Goal: Information Seeking & Learning: Find contact information

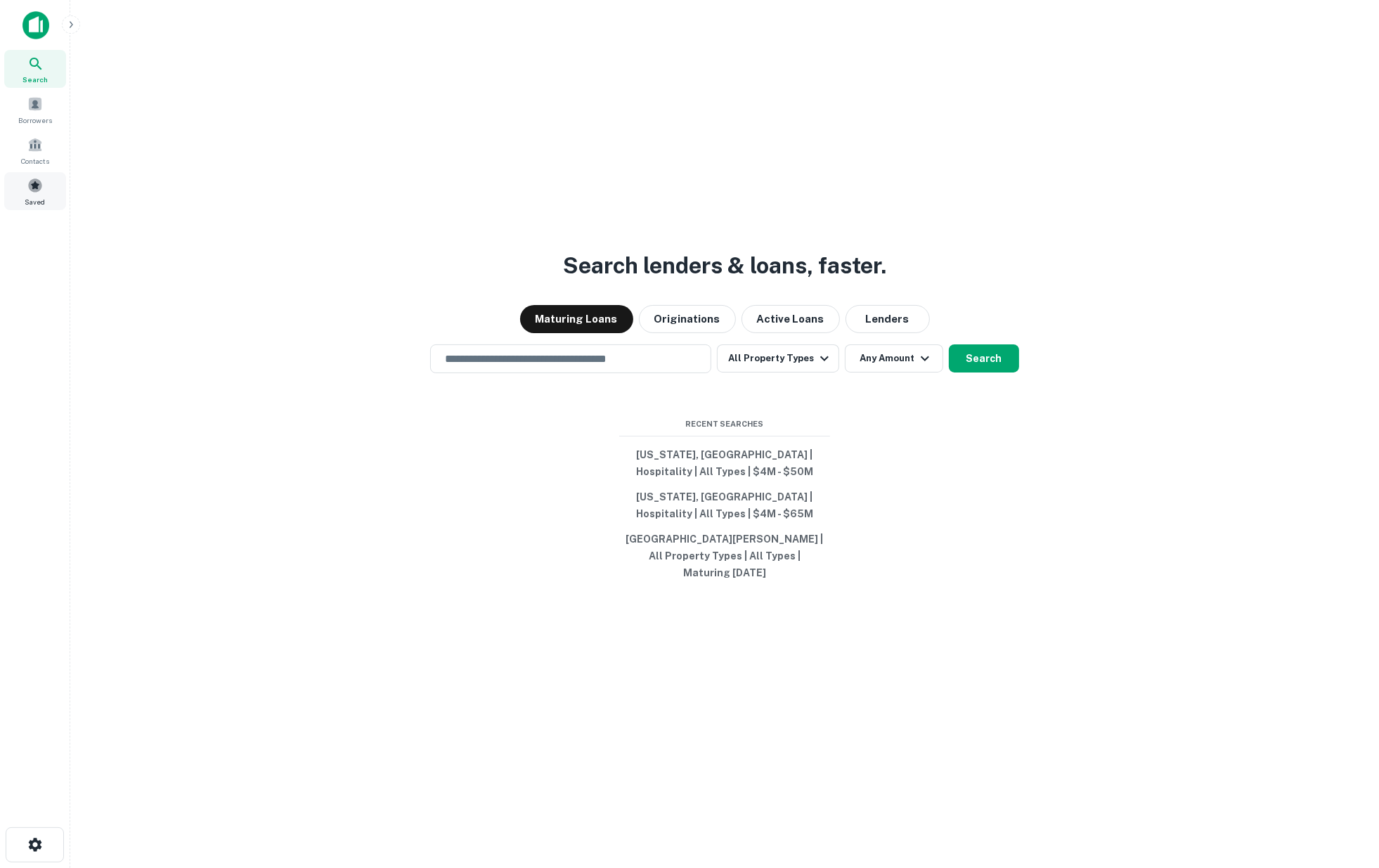
click at [34, 186] on span at bounding box center [35, 185] width 16 height 16
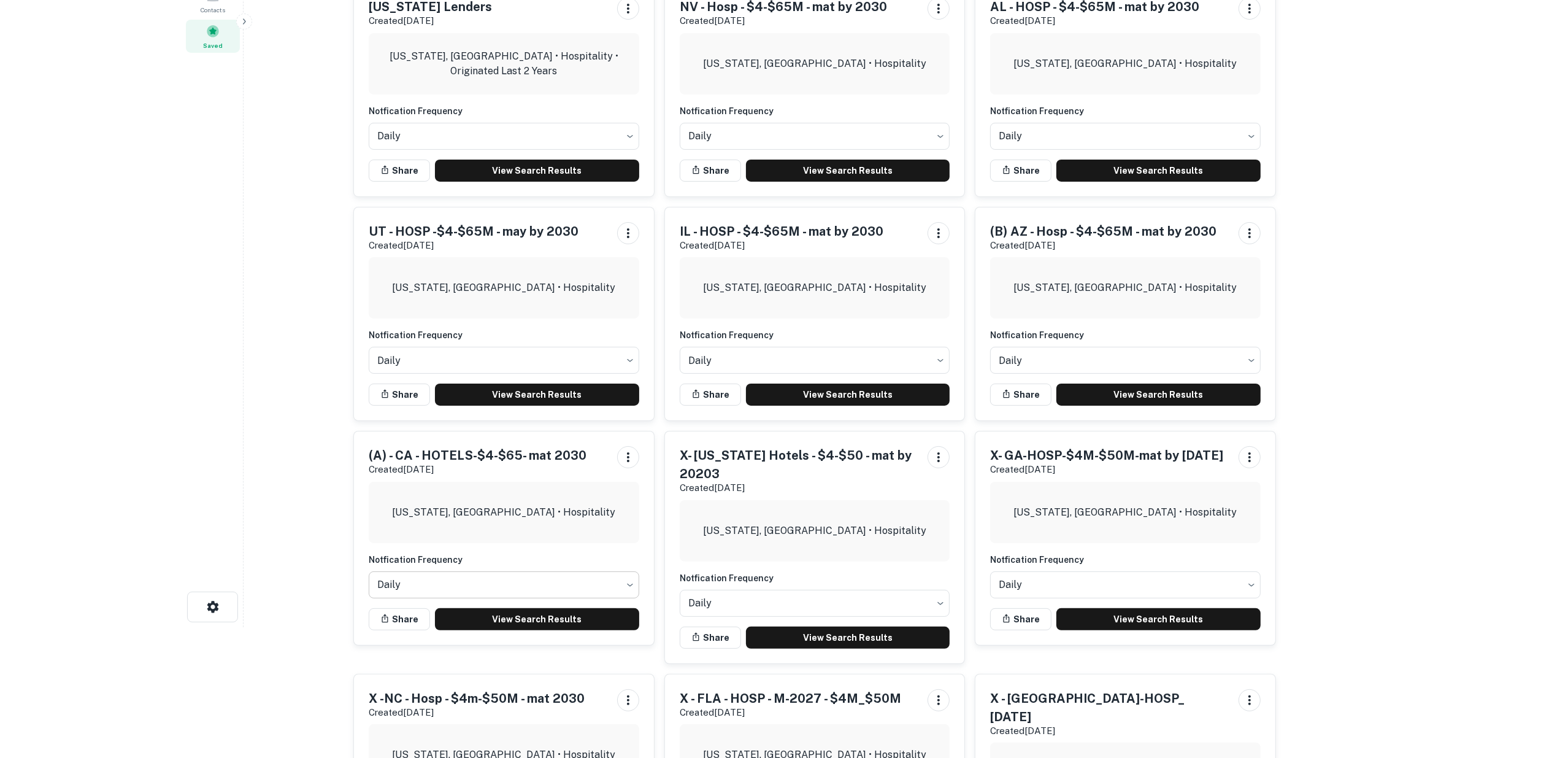
scroll to position [136, 0]
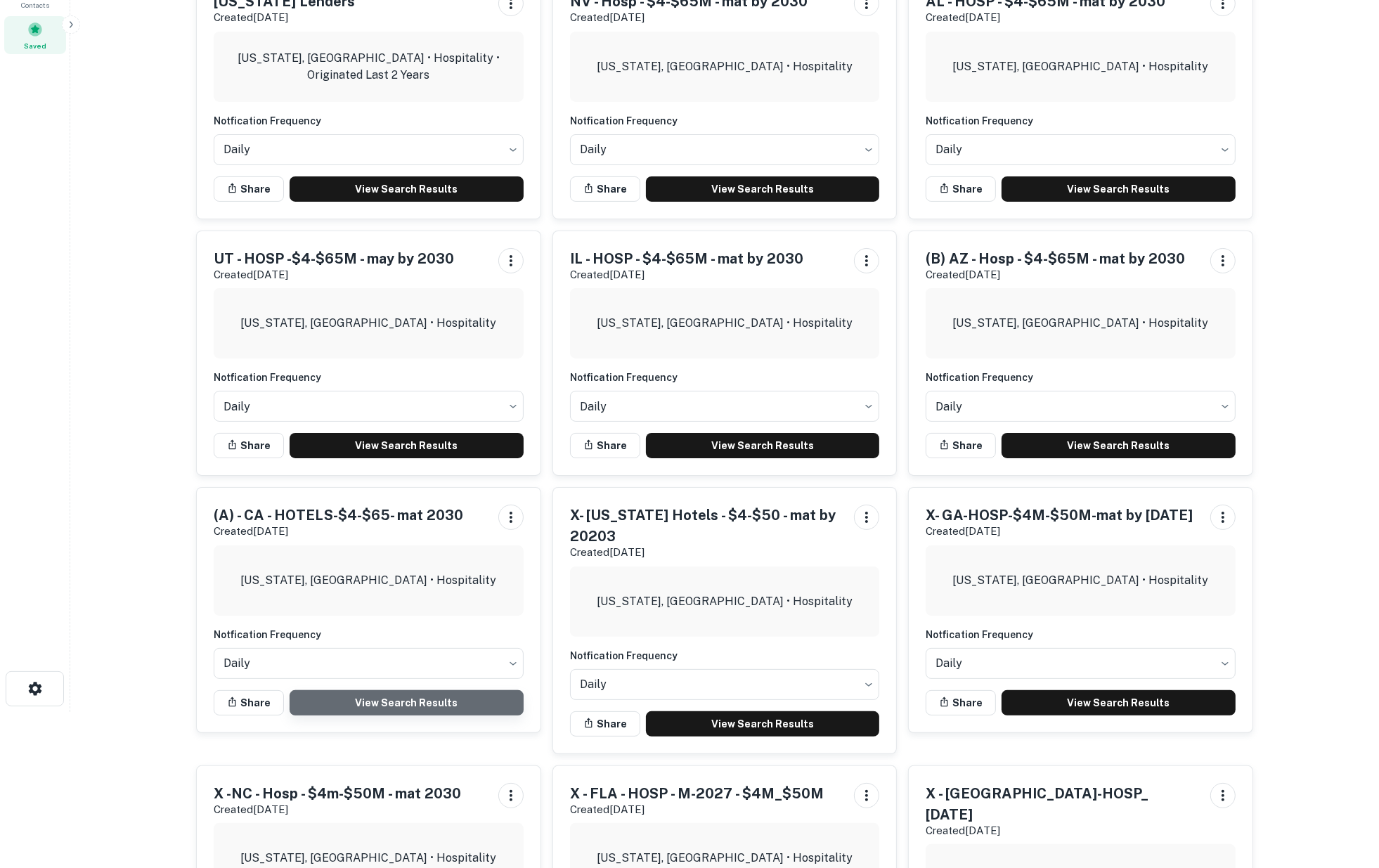
click at [385, 697] on link "View Search Results" at bounding box center [406, 702] width 234 height 25
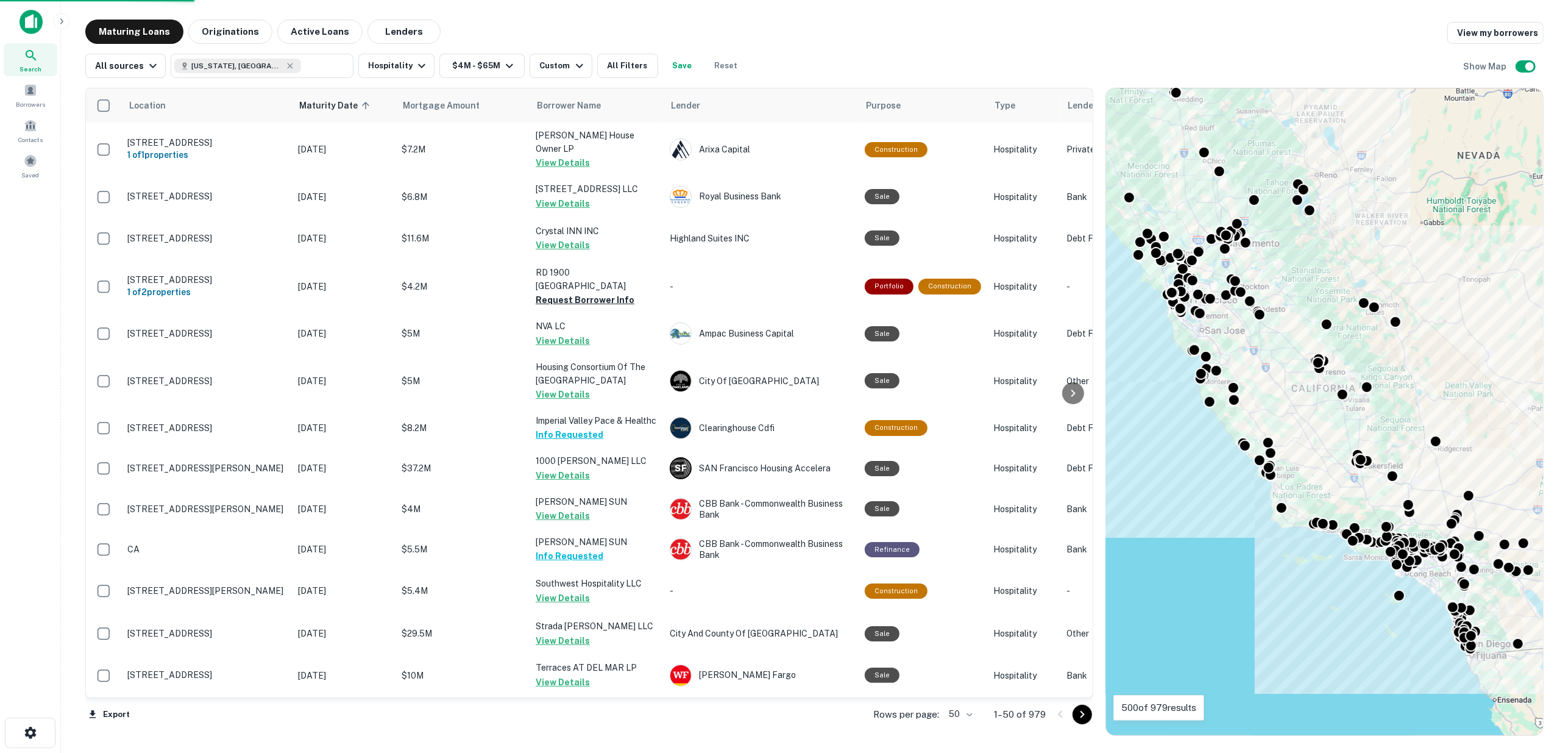
click at [972, 713] on body "Search Borrowers Contacts Saved Maturing Loans Originations Active Loans Lender…" at bounding box center [784, 376] width 1568 height 753
click at [961, 726] on li "100" at bounding box center [961, 726] width 35 height 22
click at [1525, 166] on button "Zoom out" at bounding box center [1525, 168] width 24 height 24
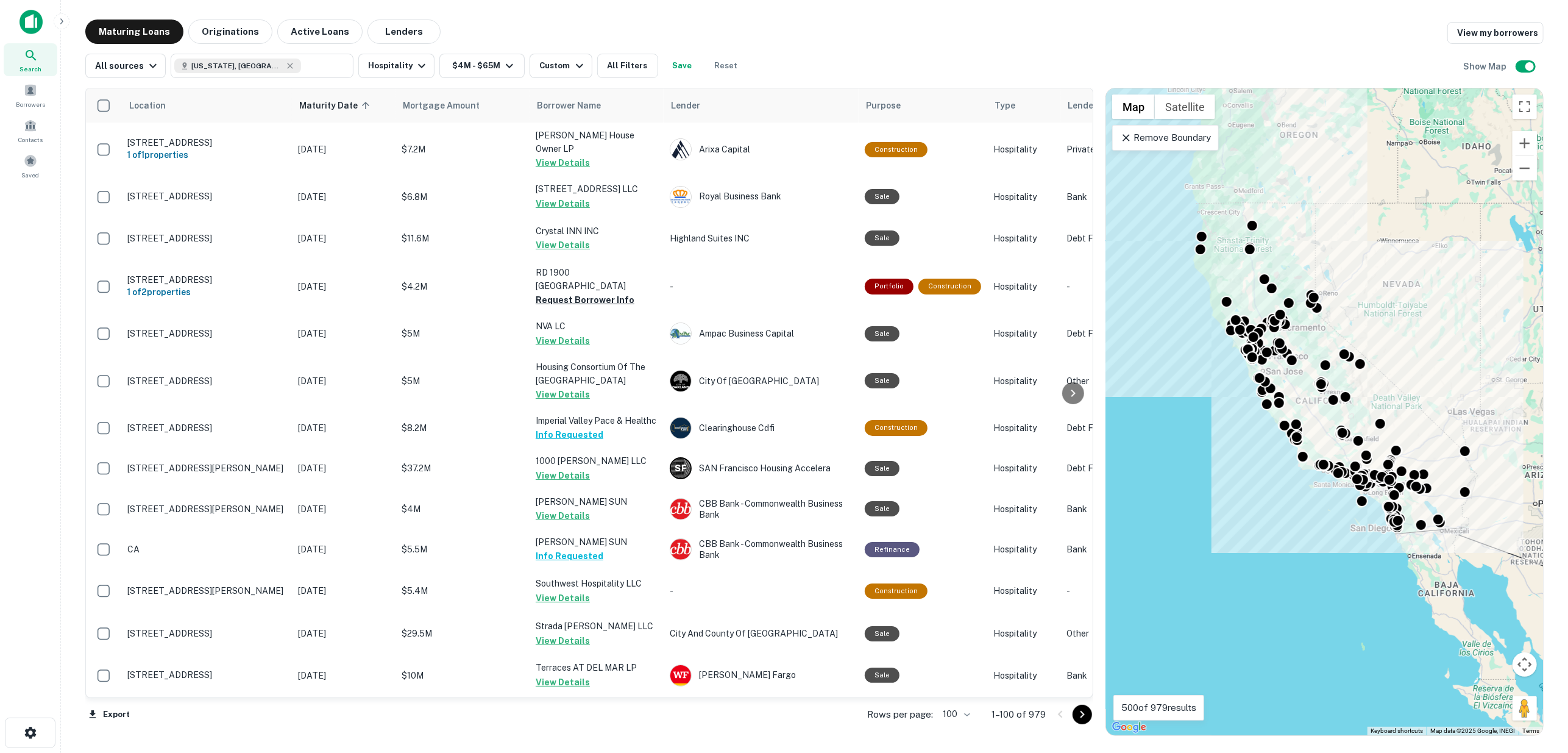
click at [1081, 716] on icon "Go to next page" at bounding box center [1081, 714] width 4 height 7
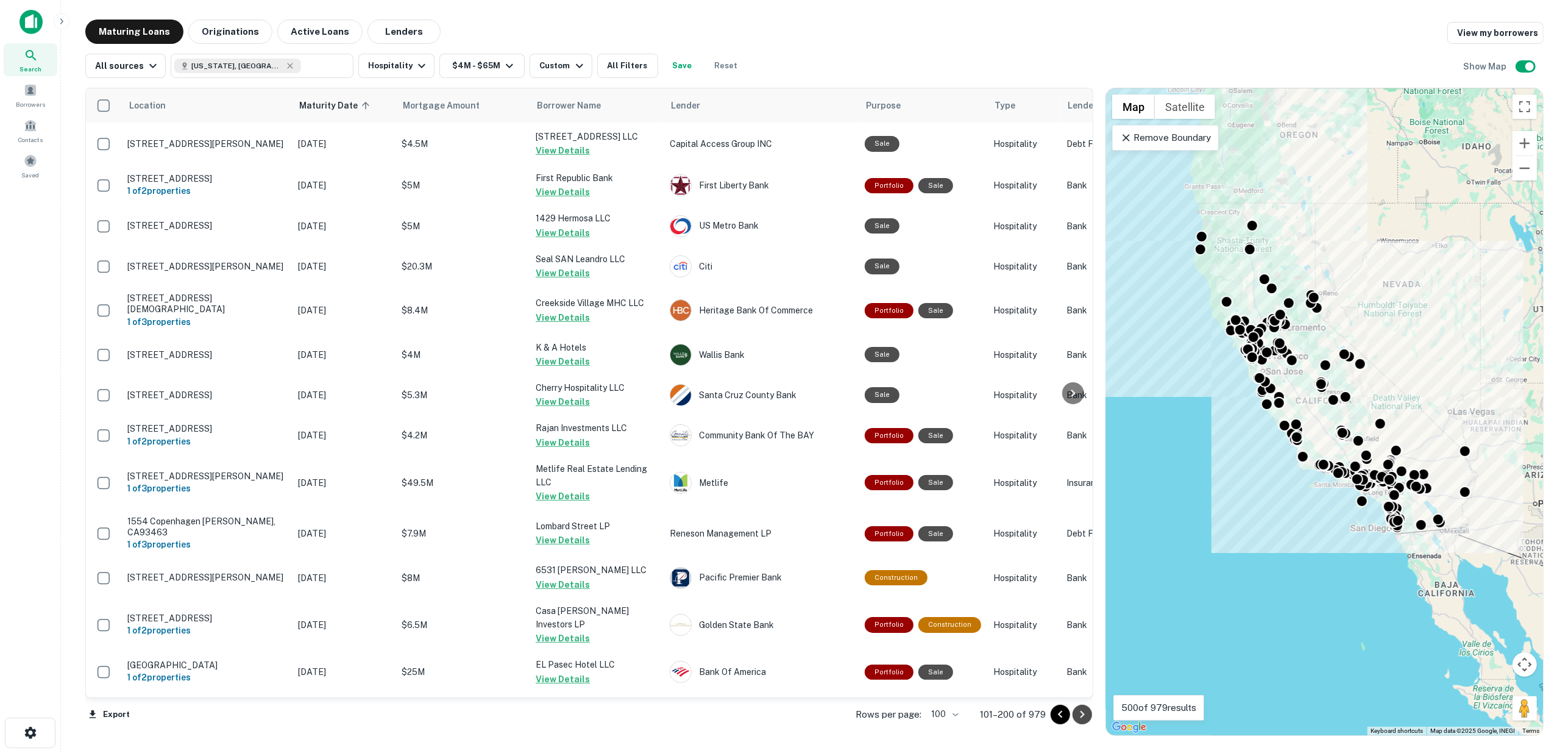
click at [1080, 710] on icon "Go to next page" at bounding box center [1082, 714] width 15 height 15
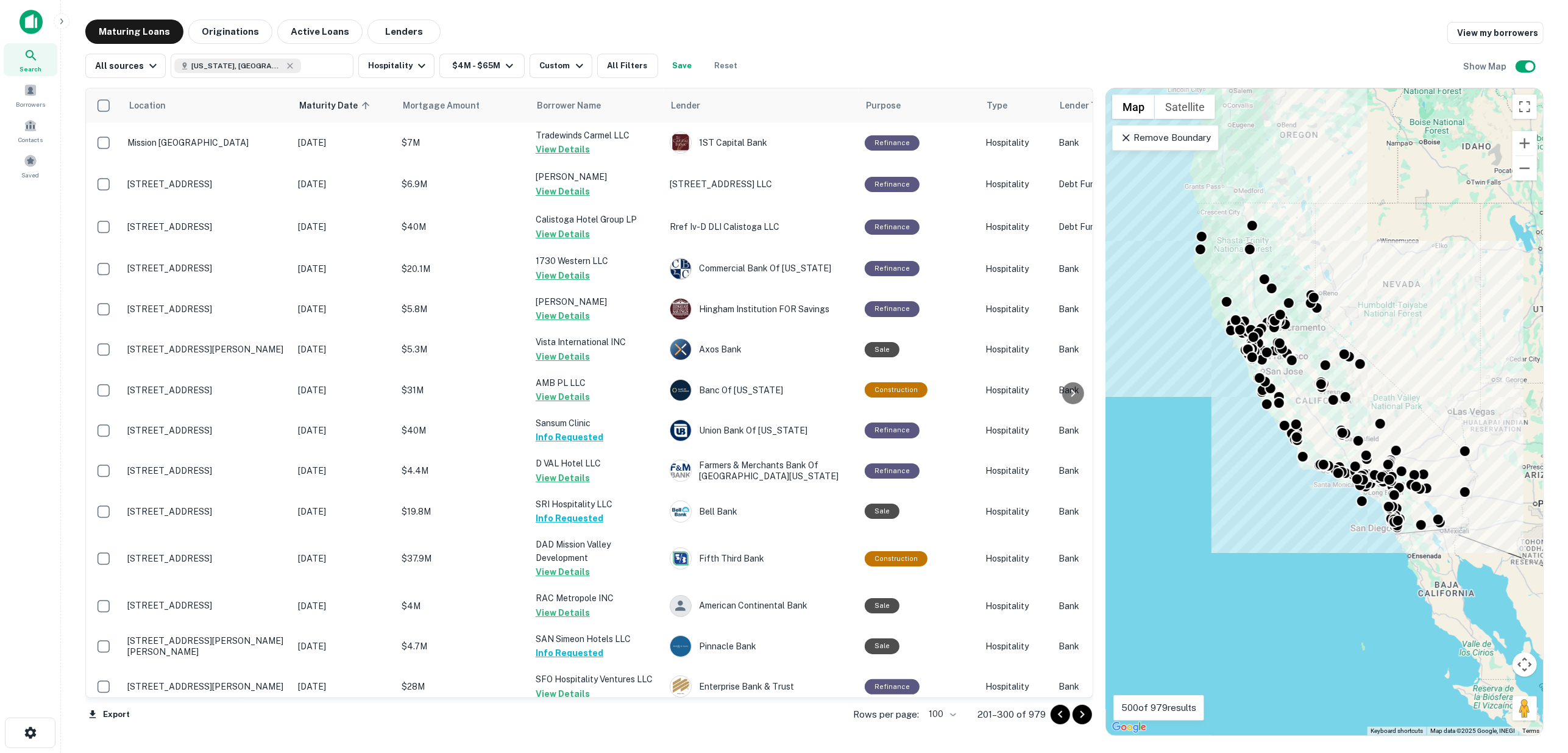
click at [1082, 715] on icon "Go to next page" at bounding box center [1081, 714] width 4 height 7
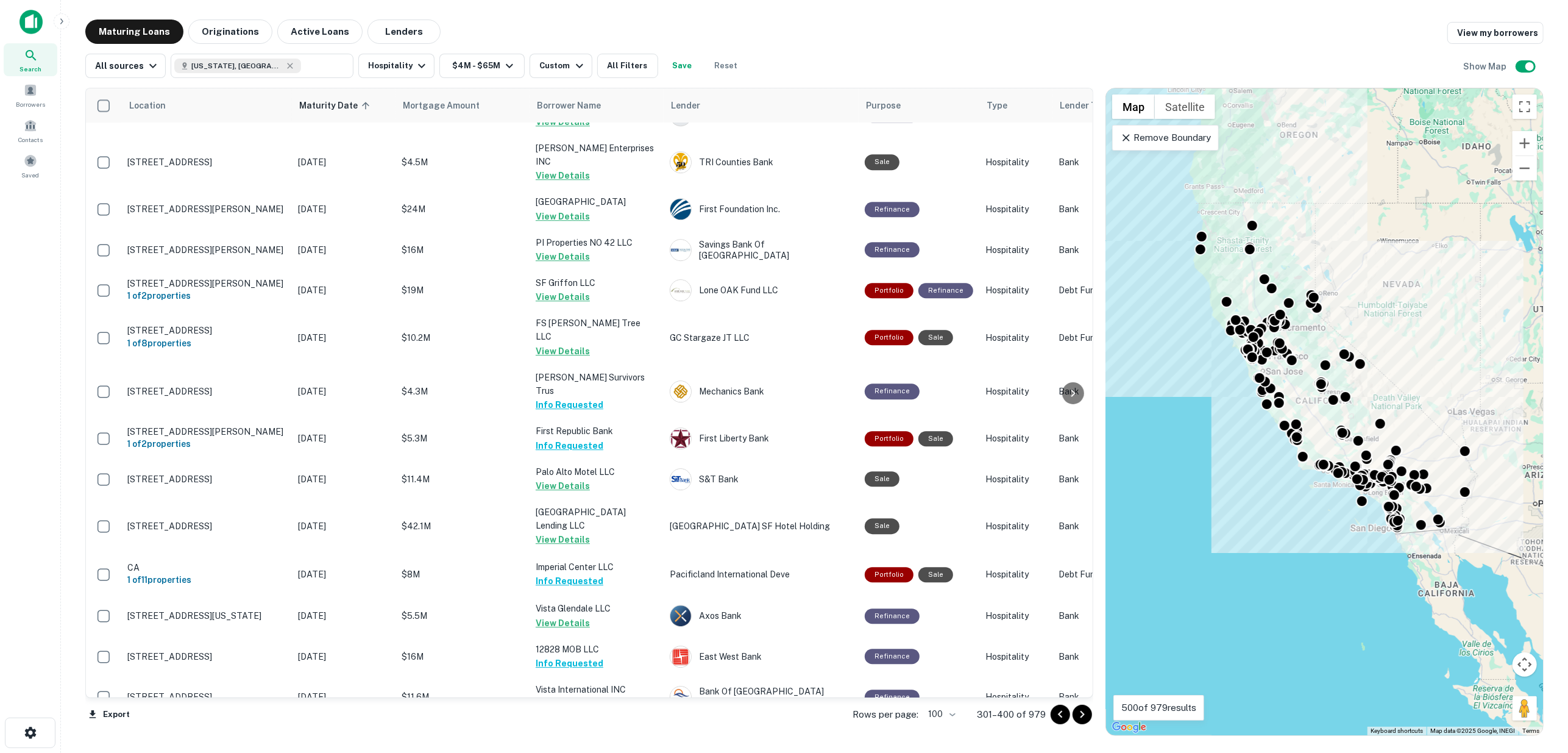
scroll to position [3746, 0]
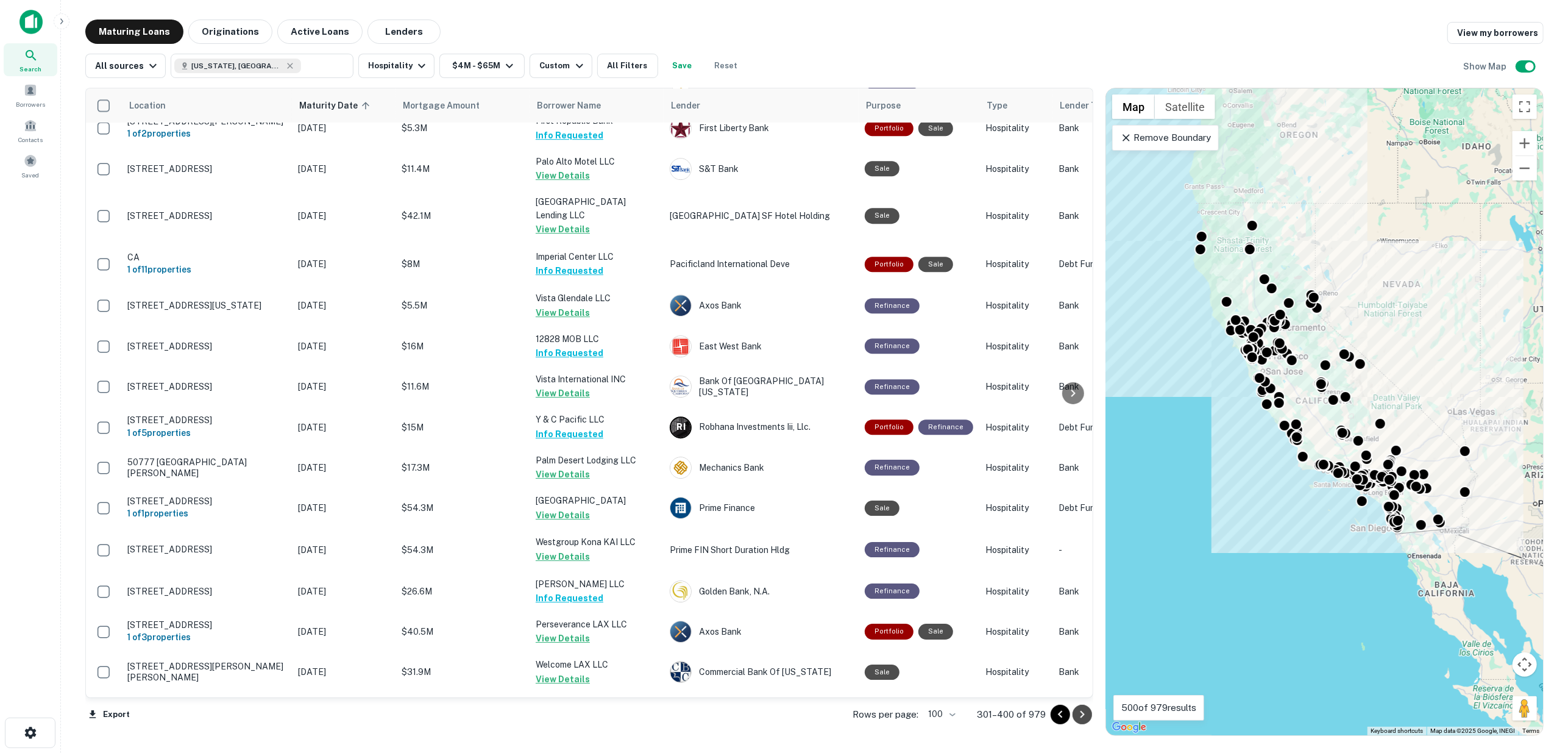
click at [1083, 713] on icon "Go to next page" at bounding box center [1081, 714] width 4 height 7
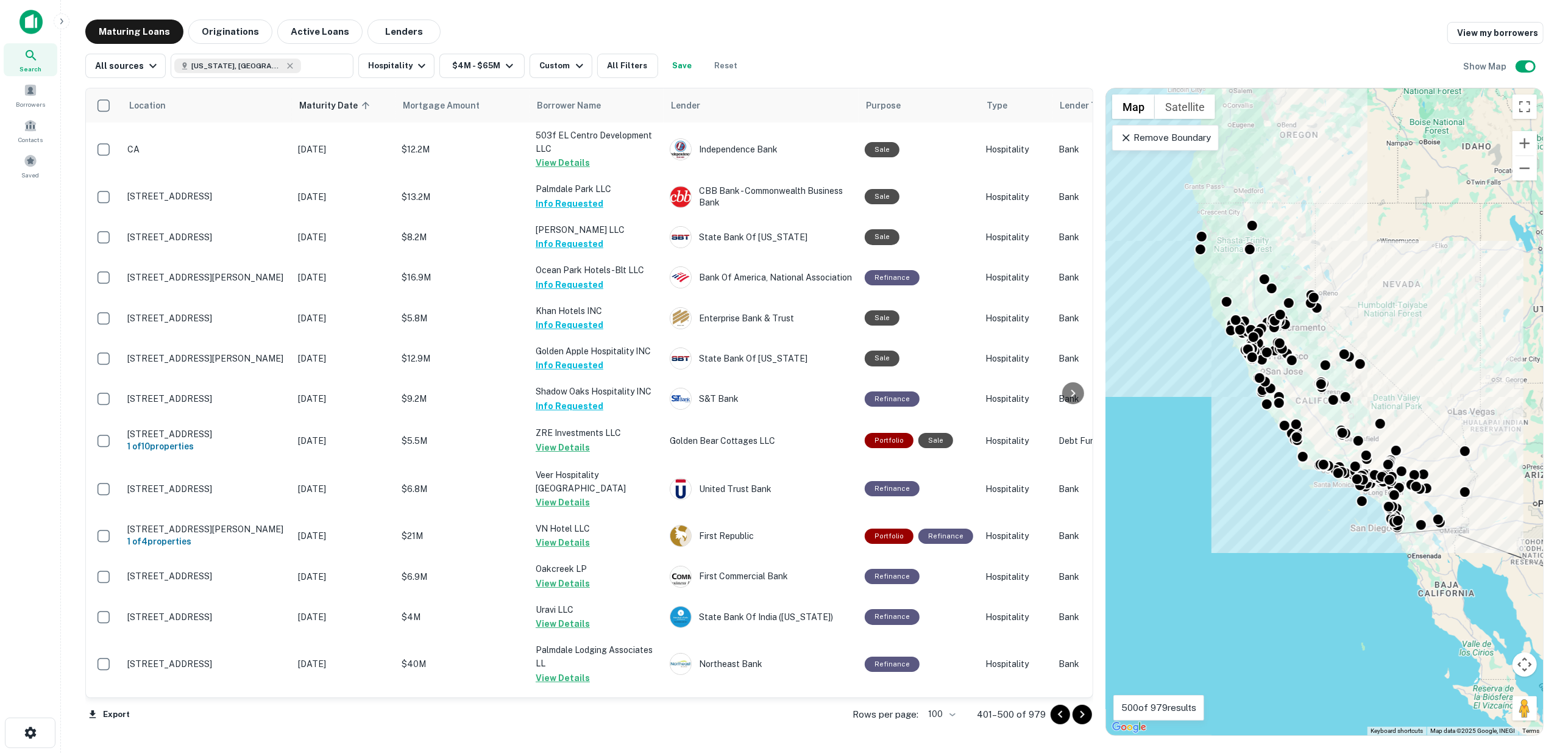
click at [1086, 712] on icon "Go to next page" at bounding box center [1082, 714] width 15 height 15
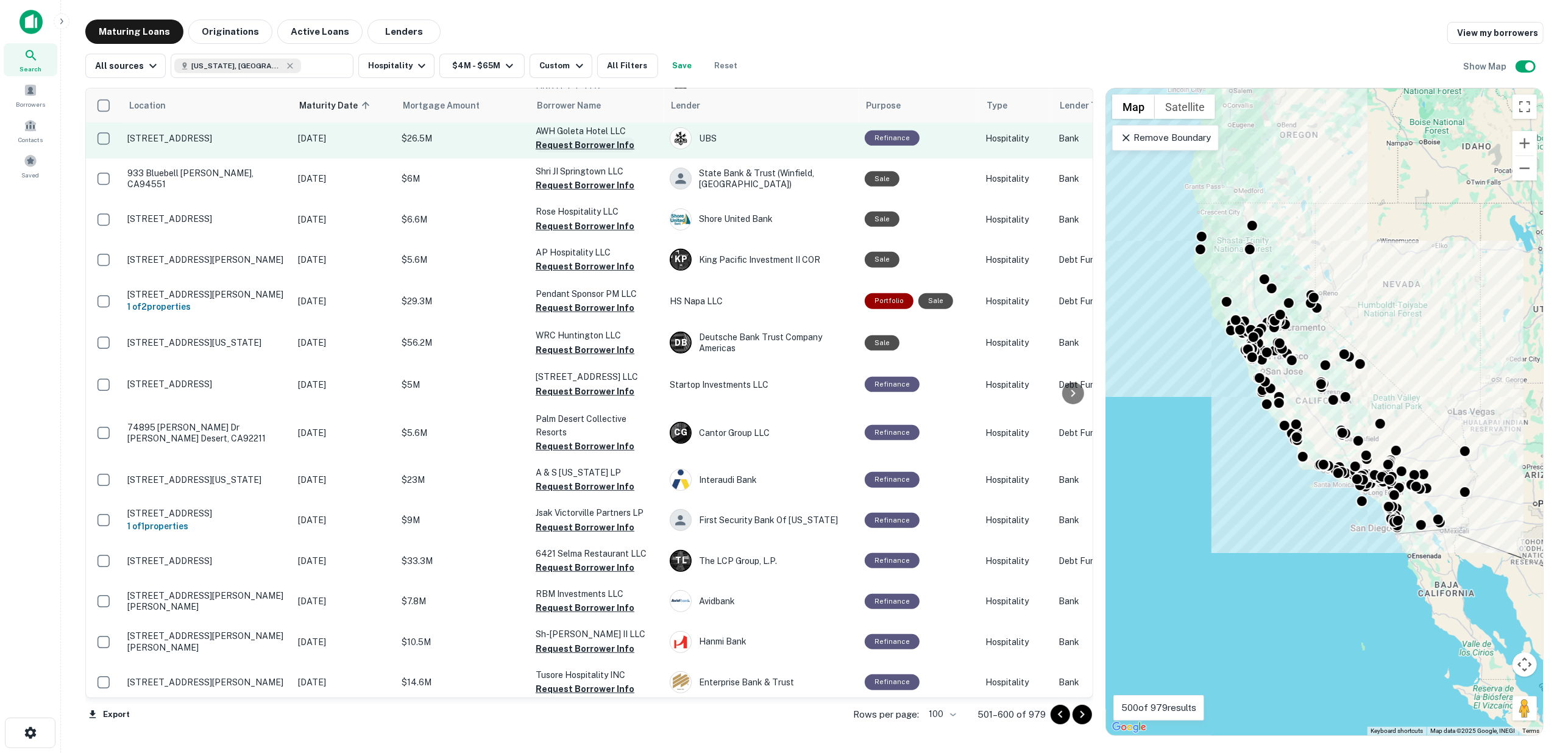
scroll to position [474, 0]
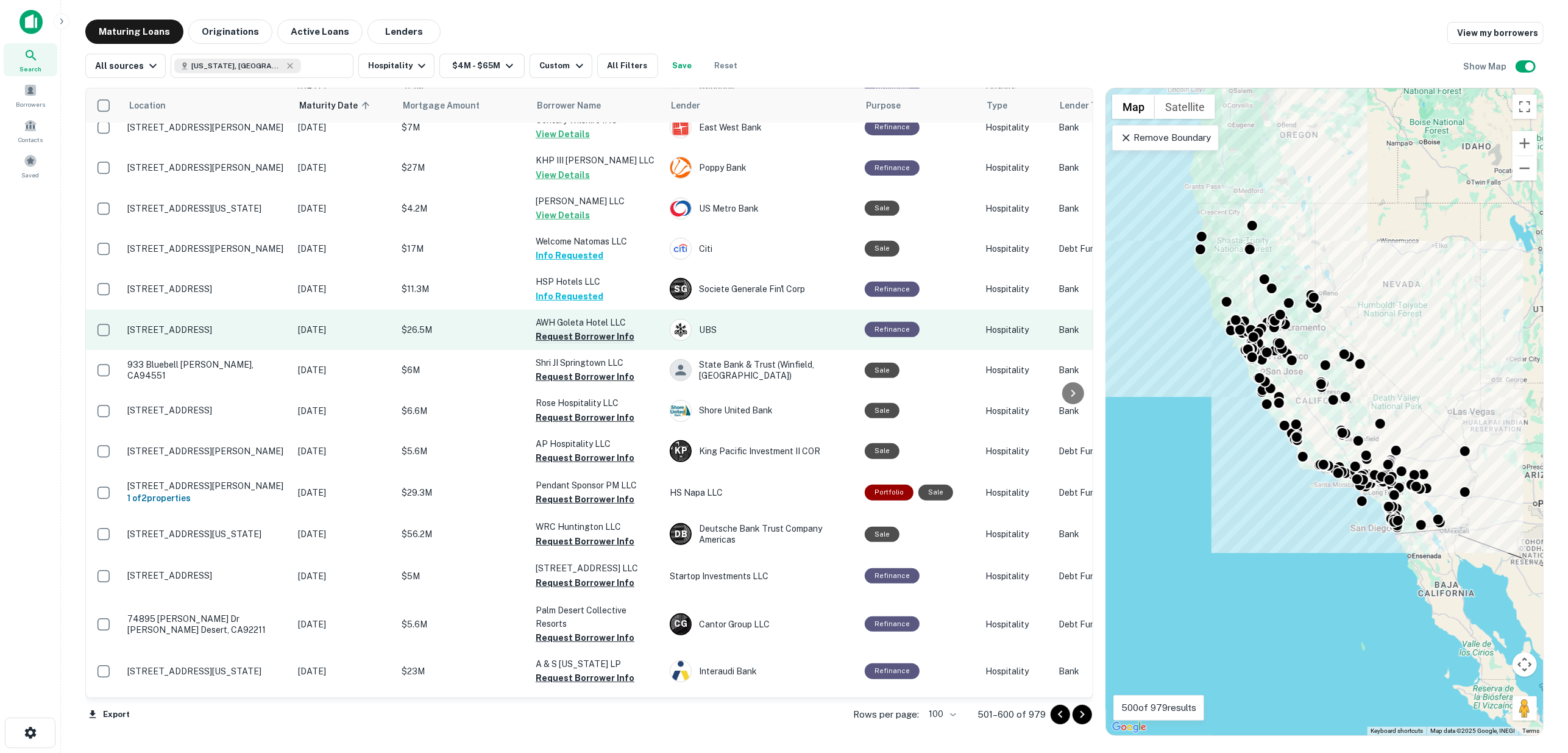
click at [583, 329] on button "Request Borrower Info" at bounding box center [585, 336] width 99 height 15
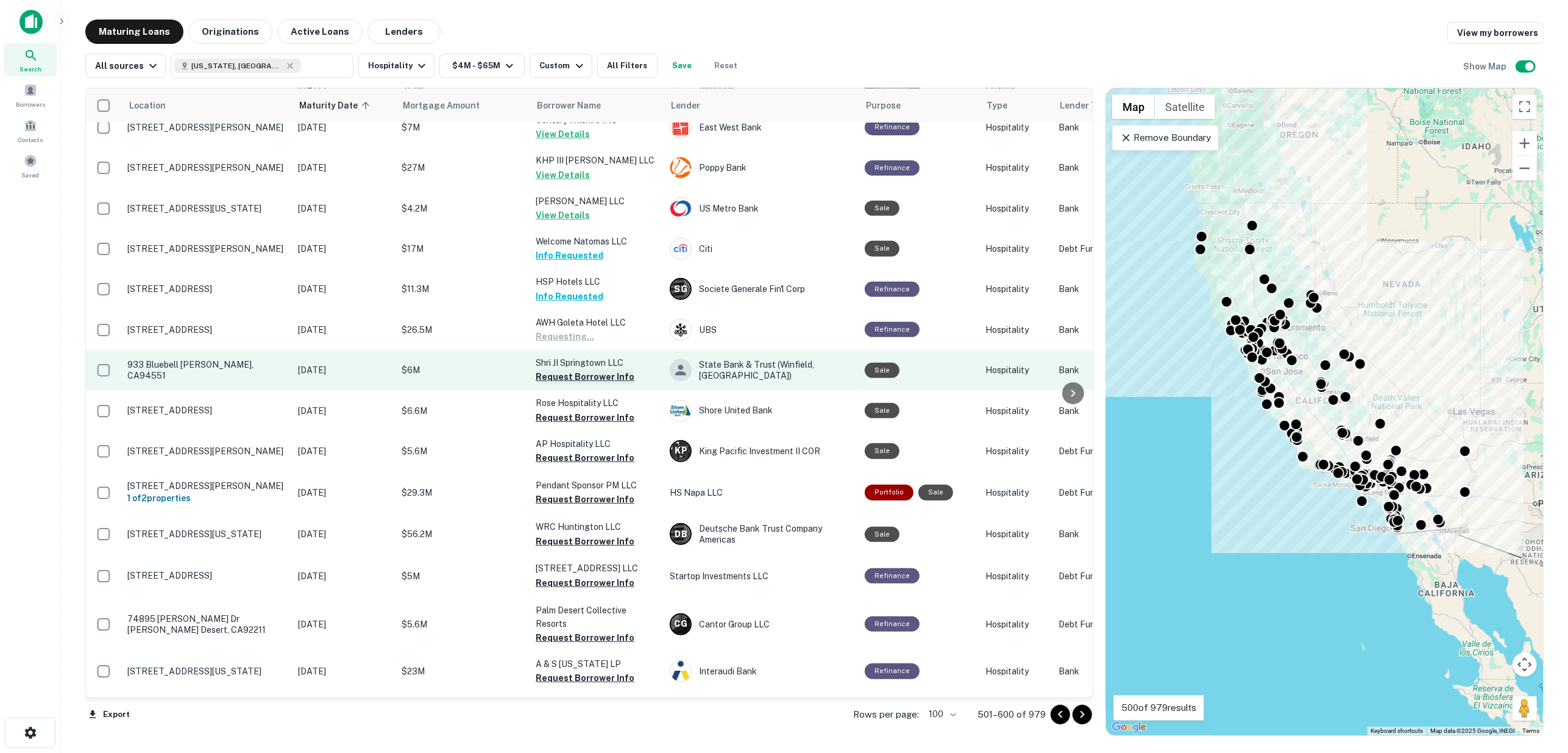
click at [582, 369] on button "Request Borrower Info" at bounding box center [585, 376] width 99 height 15
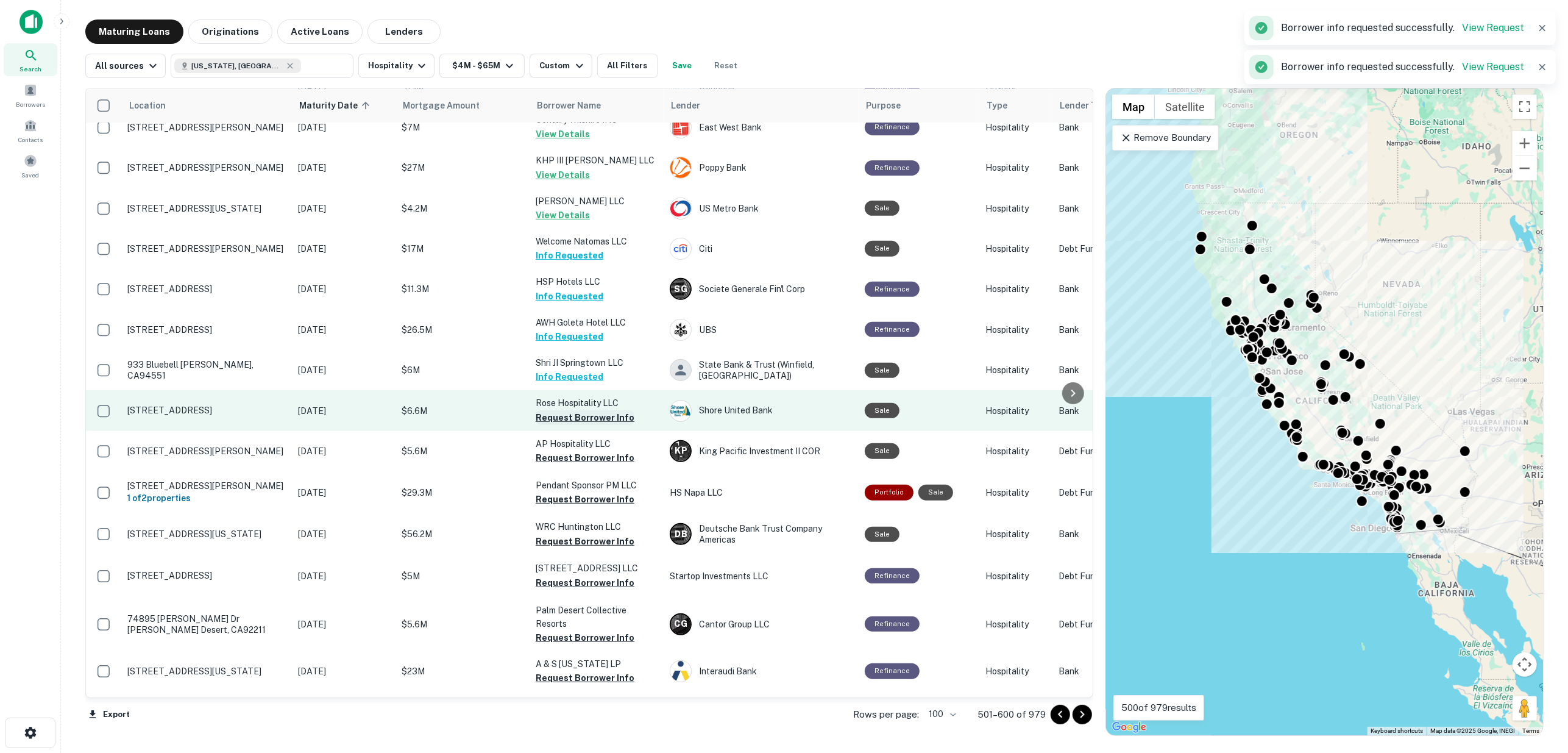
click at [590, 410] on button "Request Borrower Info" at bounding box center [585, 417] width 99 height 15
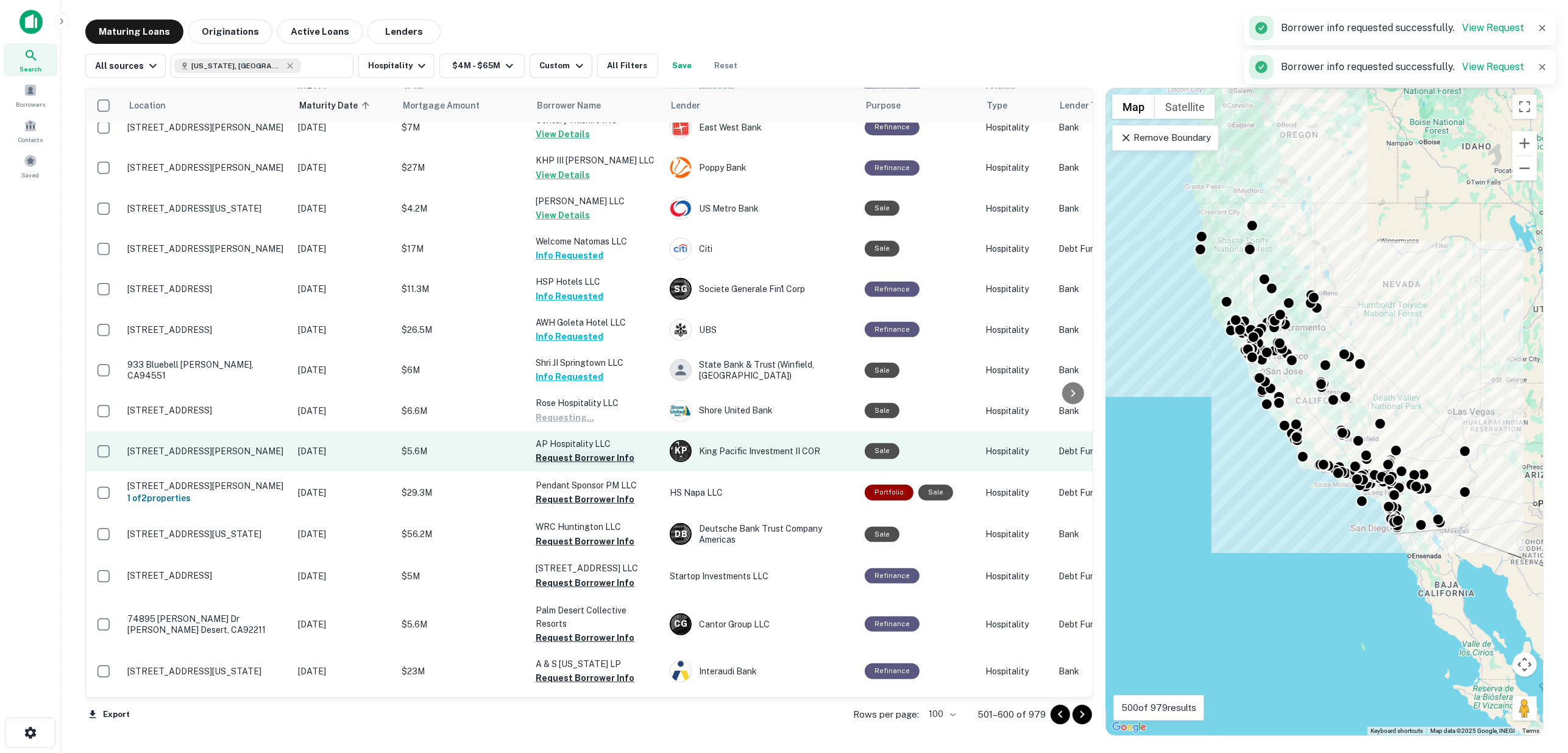
click at [589, 450] on button "Request Borrower Info" at bounding box center [585, 457] width 99 height 15
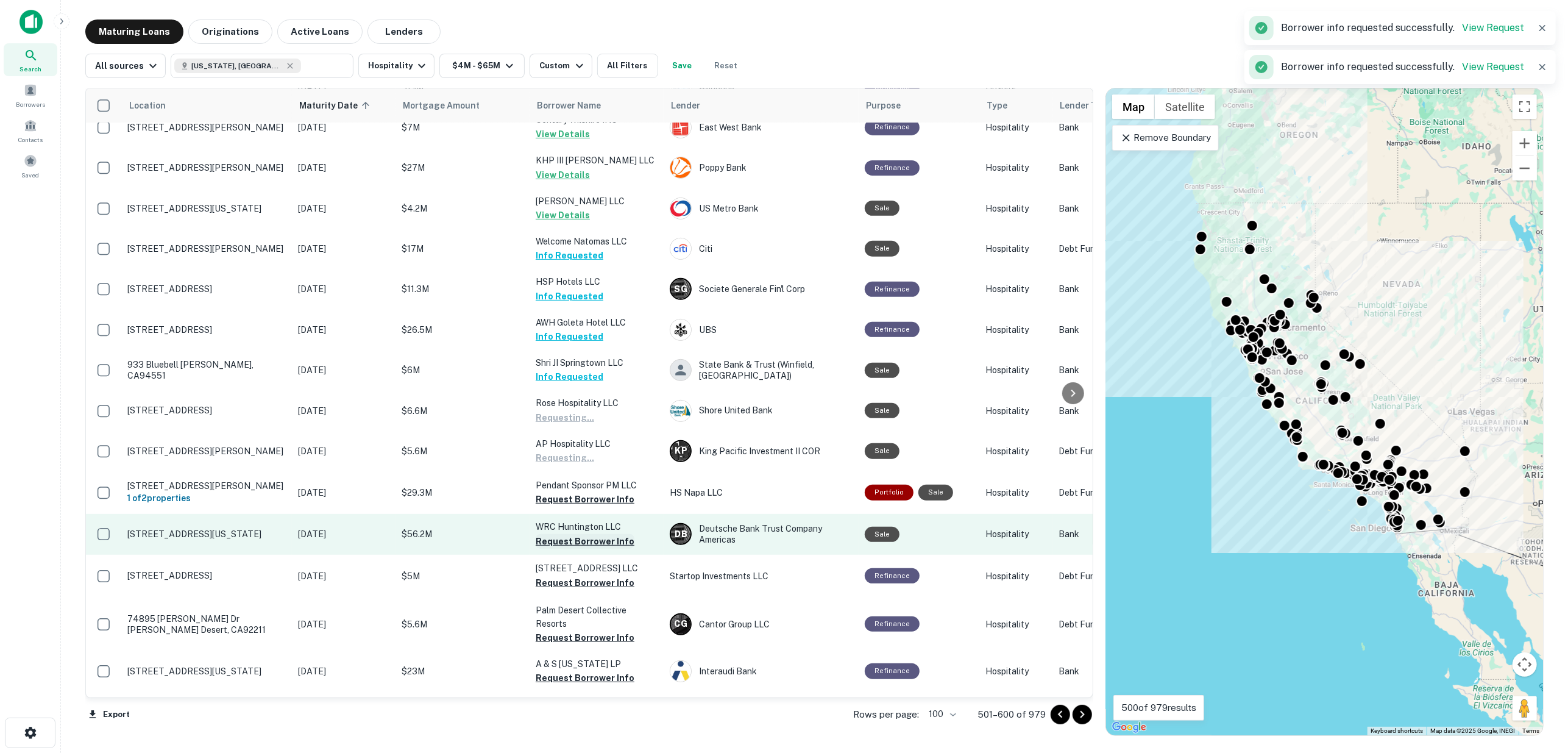
click at [588, 492] on button "Request Borrower Info" at bounding box center [585, 499] width 99 height 15
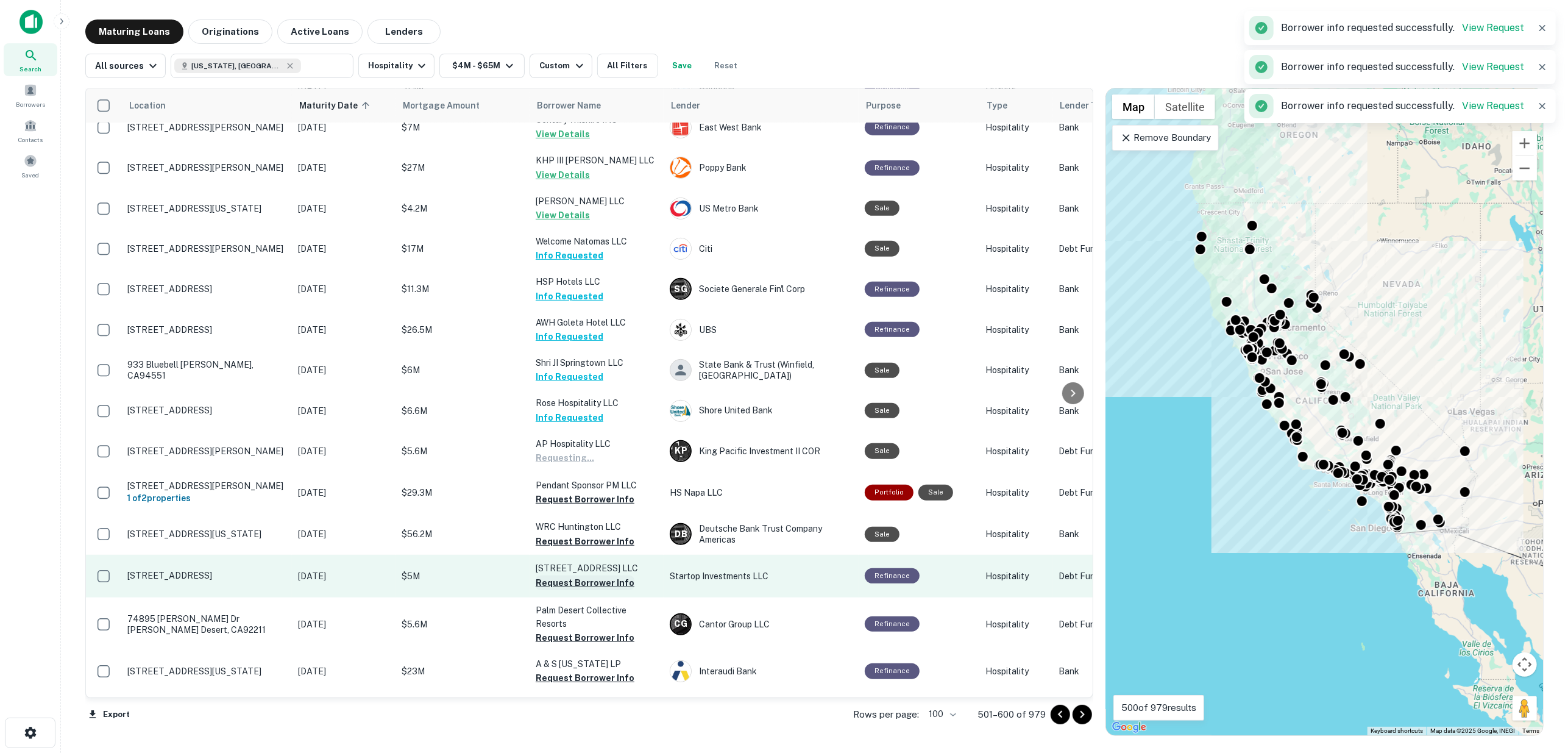
click at [586, 534] on button "Request Borrower Info" at bounding box center [585, 541] width 99 height 15
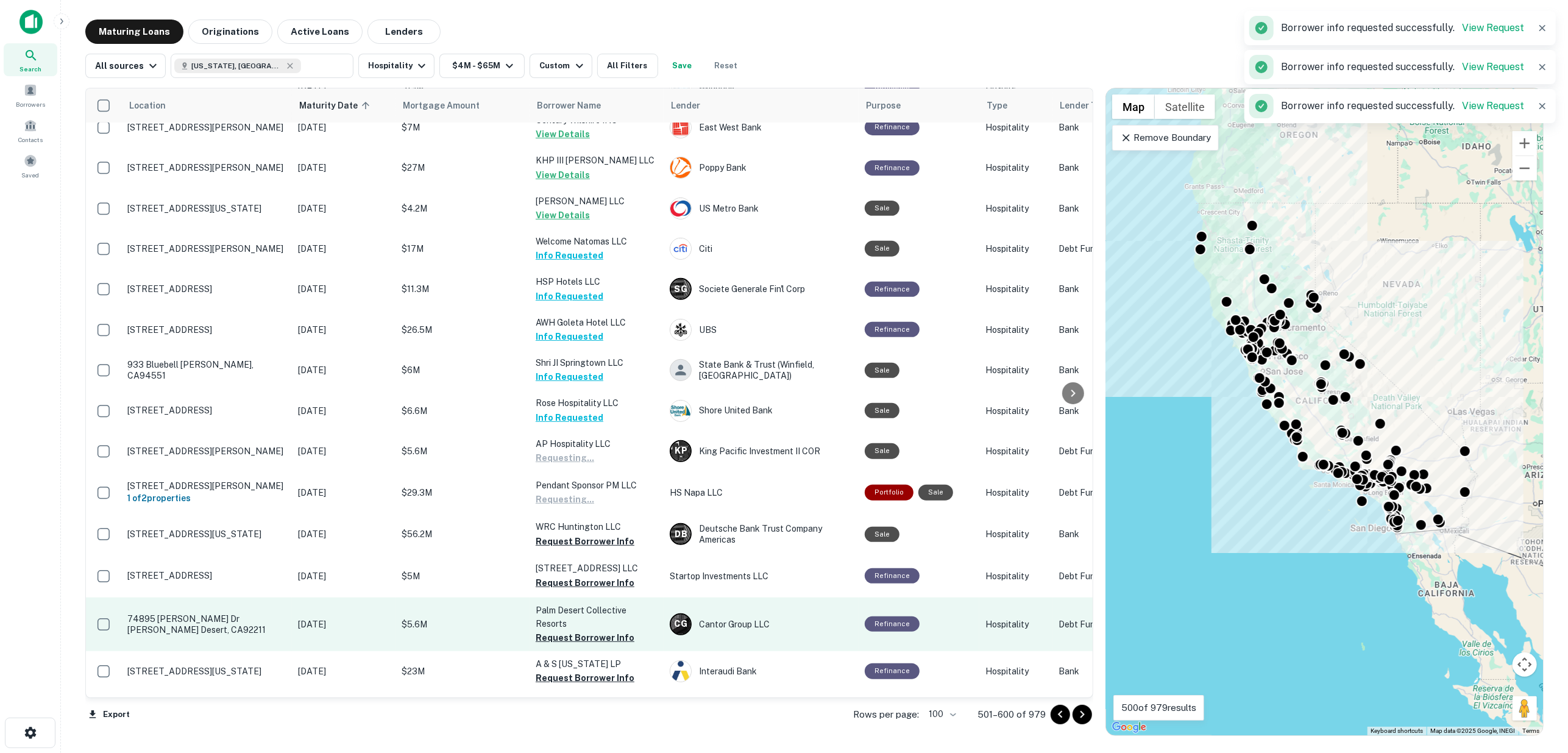
click at [589, 575] on button "Request Borrower Info" at bounding box center [585, 582] width 99 height 15
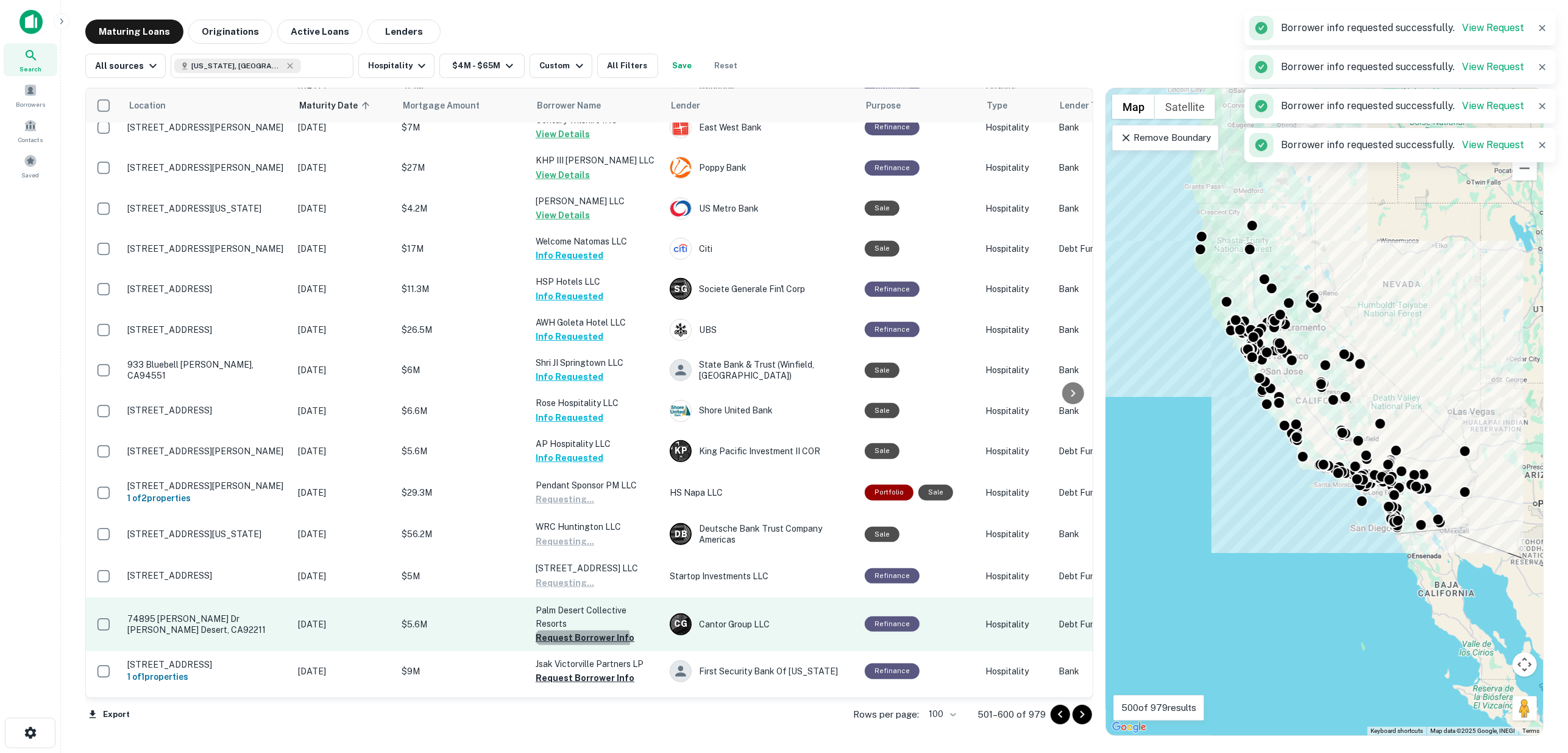
click at [582, 630] on button "Request Borrower Info" at bounding box center [585, 637] width 99 height 15
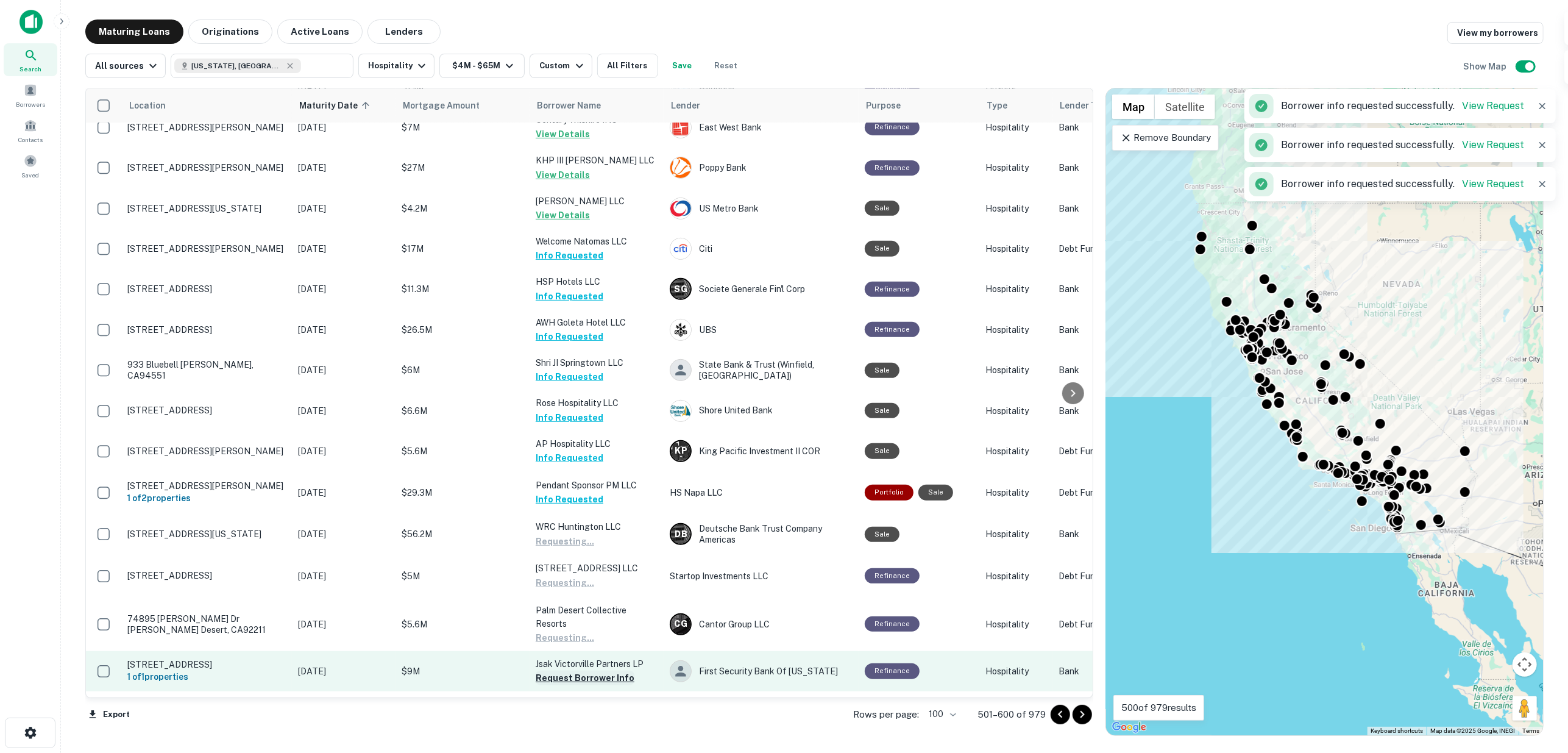
click at [585, 670] on button "Request Borrower Info" at bounding box center [585, 677] width 99 height 15
click at [588, 712] on button "Request Borrower Info" at bounding box center [585, 718] width 99 height 15
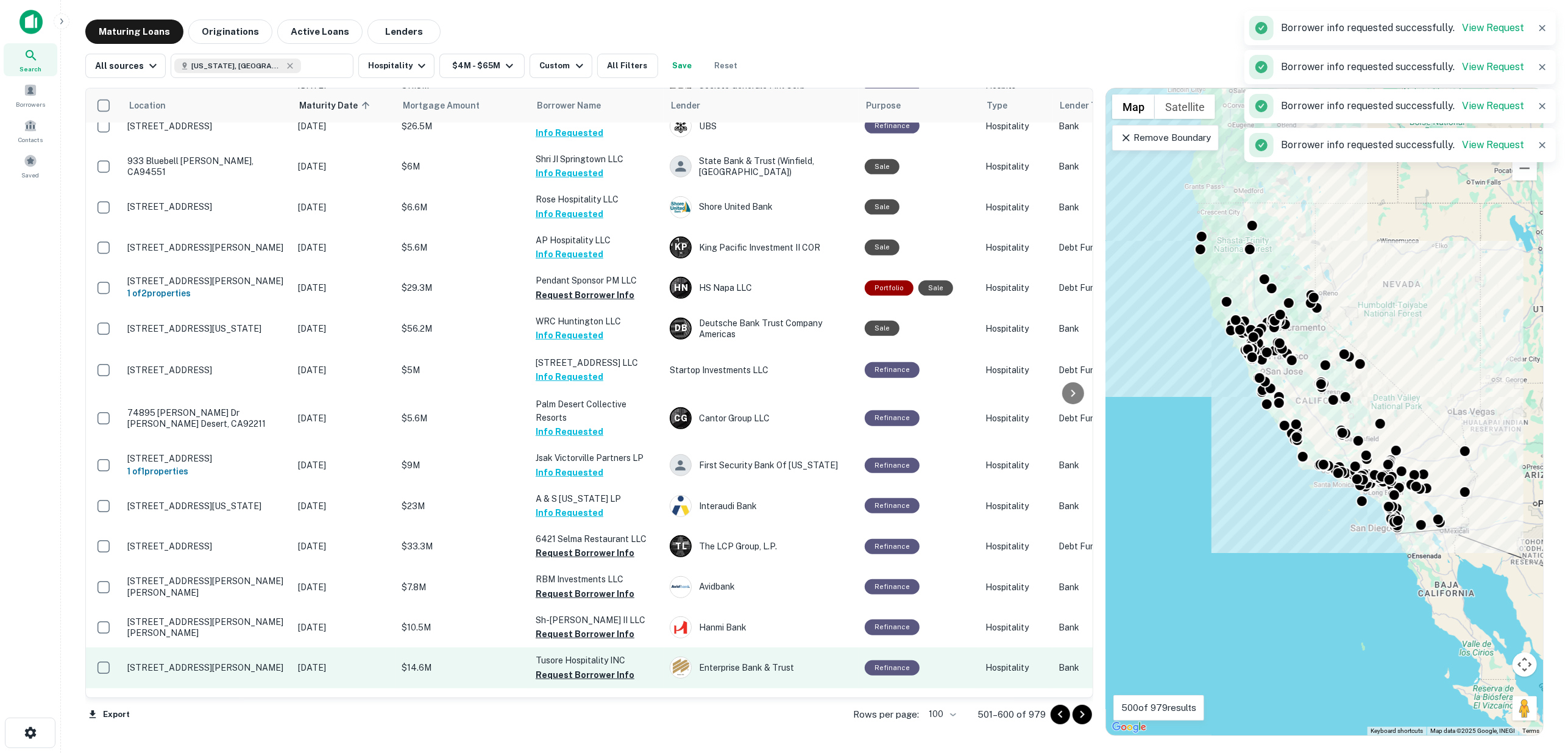
scroll to position [946, 0]
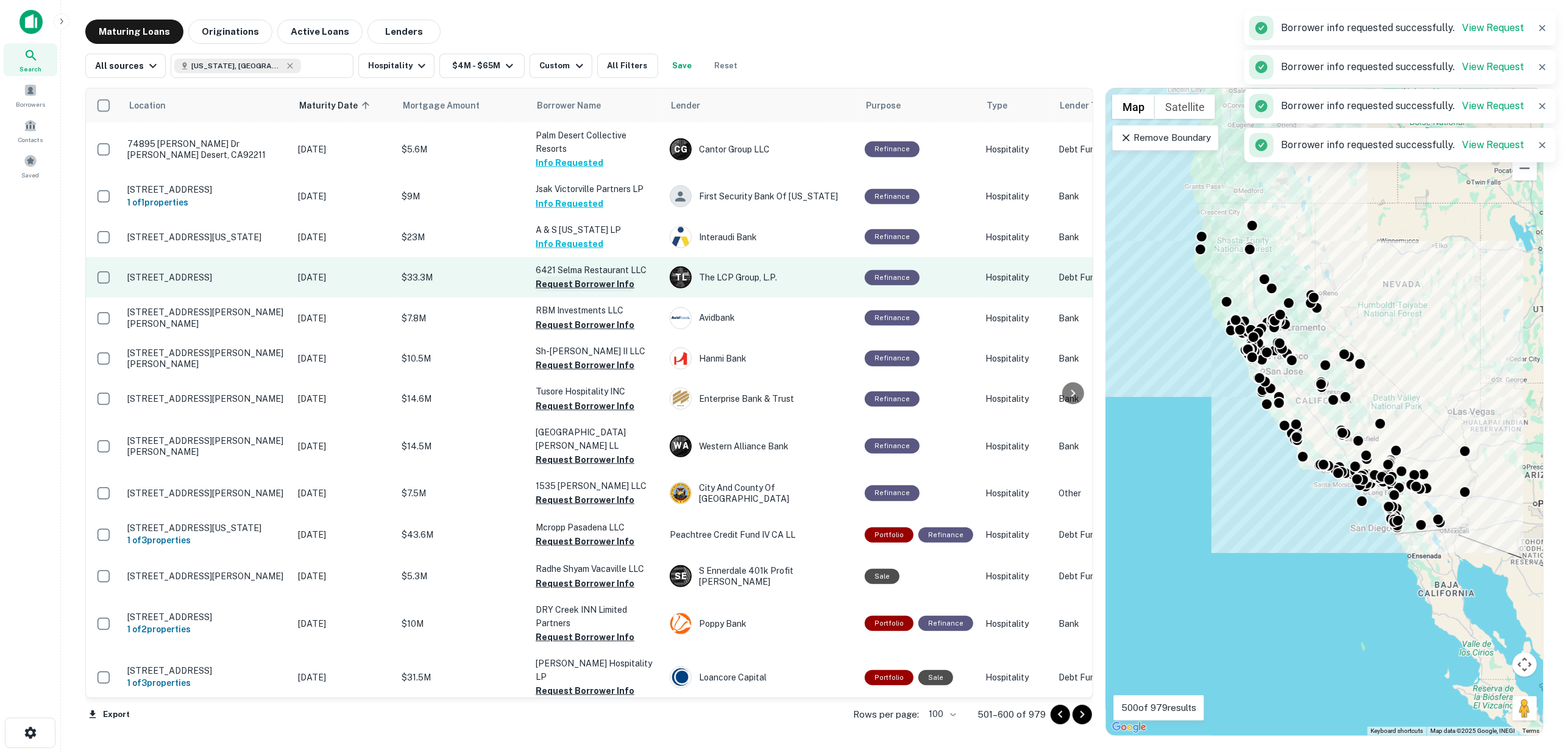
click at [562, 277] on button "Request Borrower Info" at bounding box center [585, 284] width 99 height 15
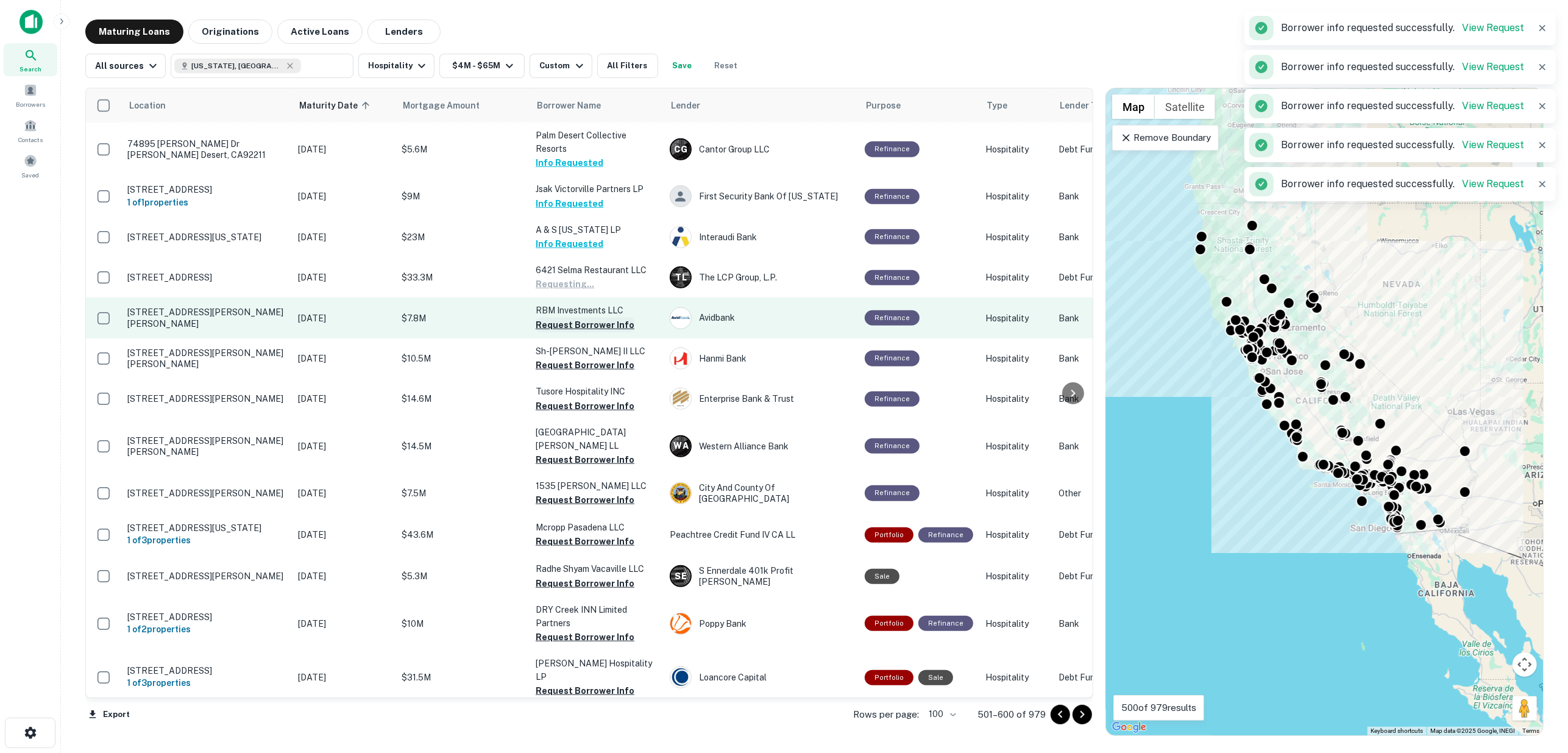
click at [563, 317] on button "Request Borrower Info" at bounding box center [585, 324] width 99 height 15
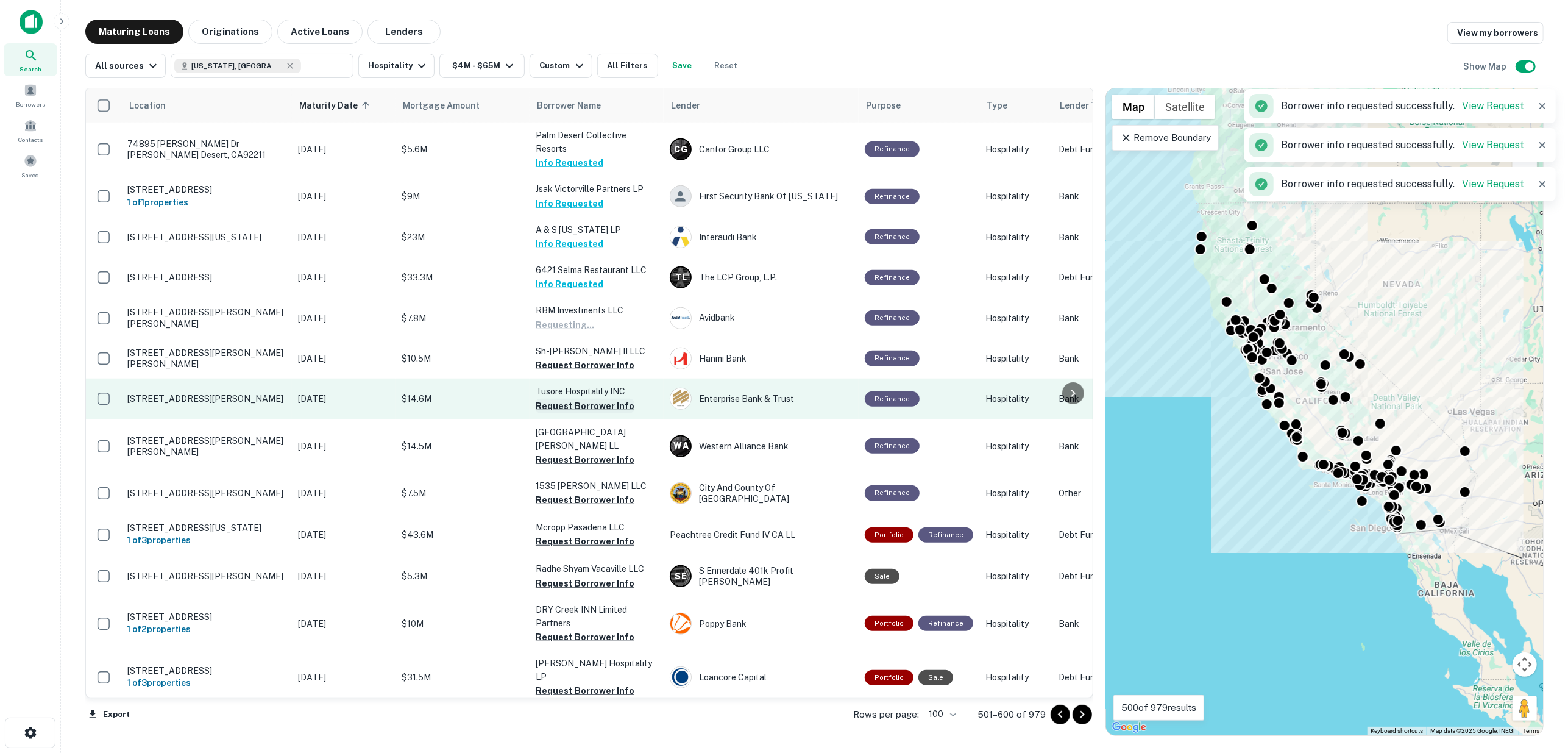
click at [563, 358] on button "Request Borrower Info" at bounding box center [585, 365] width 99 height 15
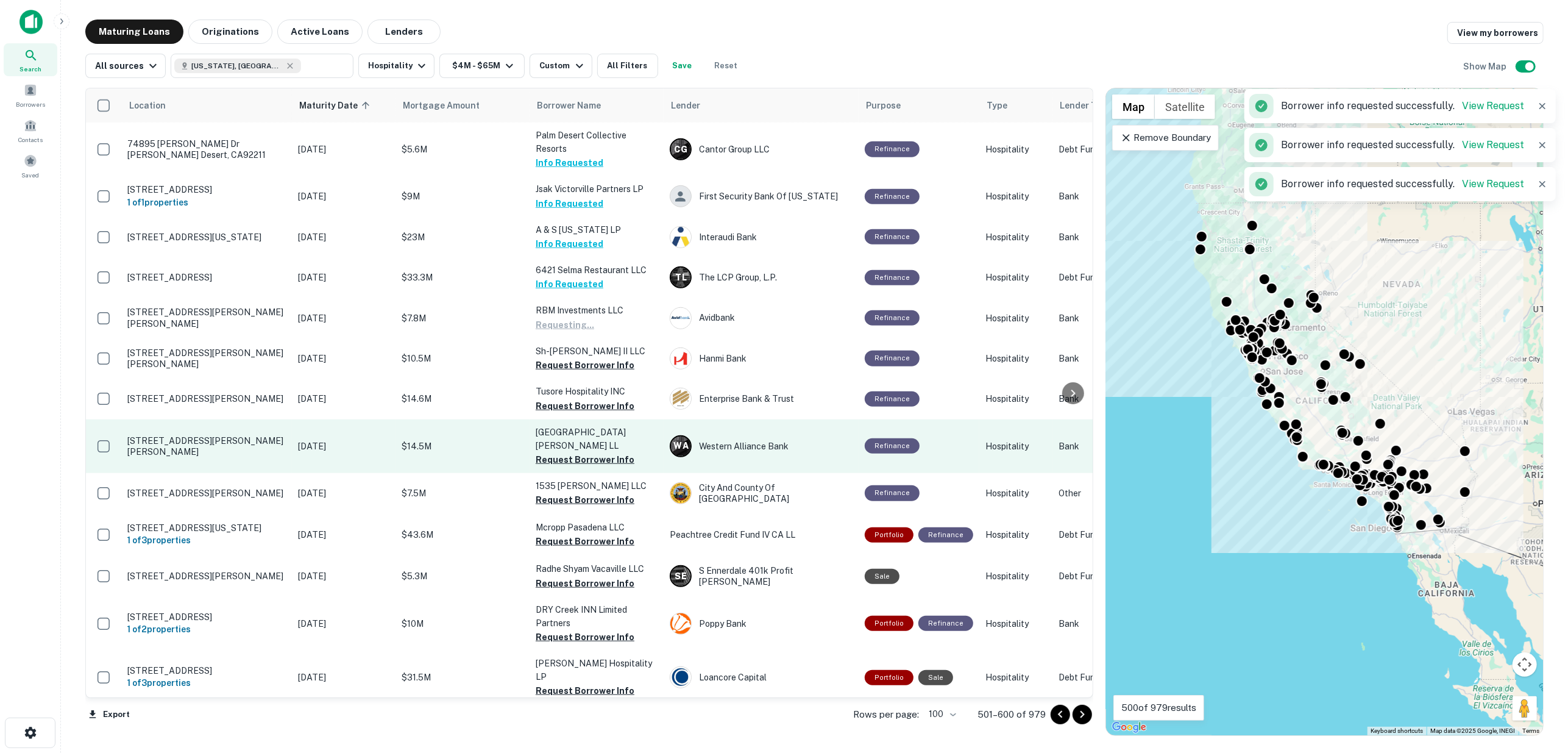
click at [564, 399] on button "Request Borrower Info" at bounding box center [585, 405] width 99 height 15
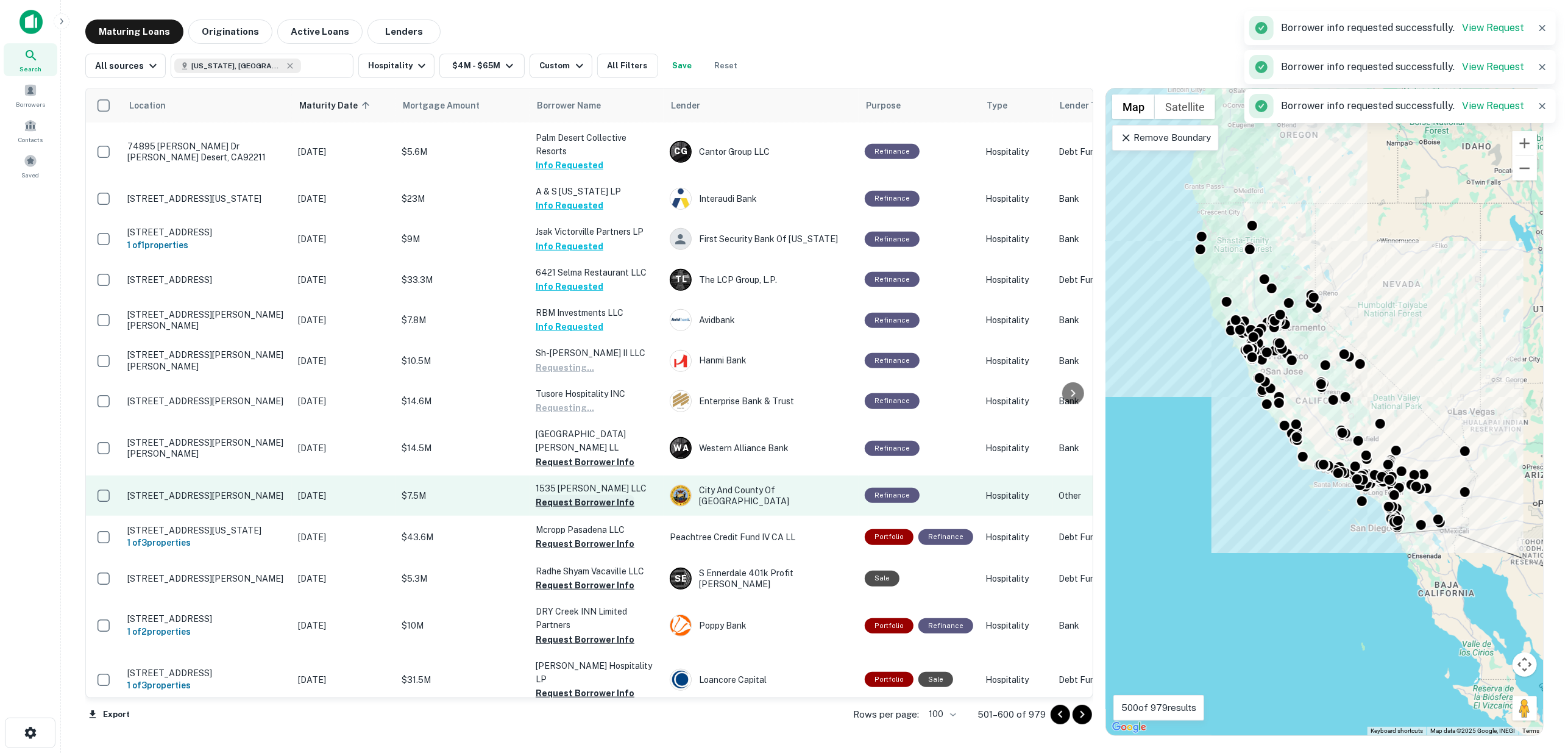
click at [569, 455] on button "Request Borrower Info" at bounding box center [585, 462] width 99 height 15
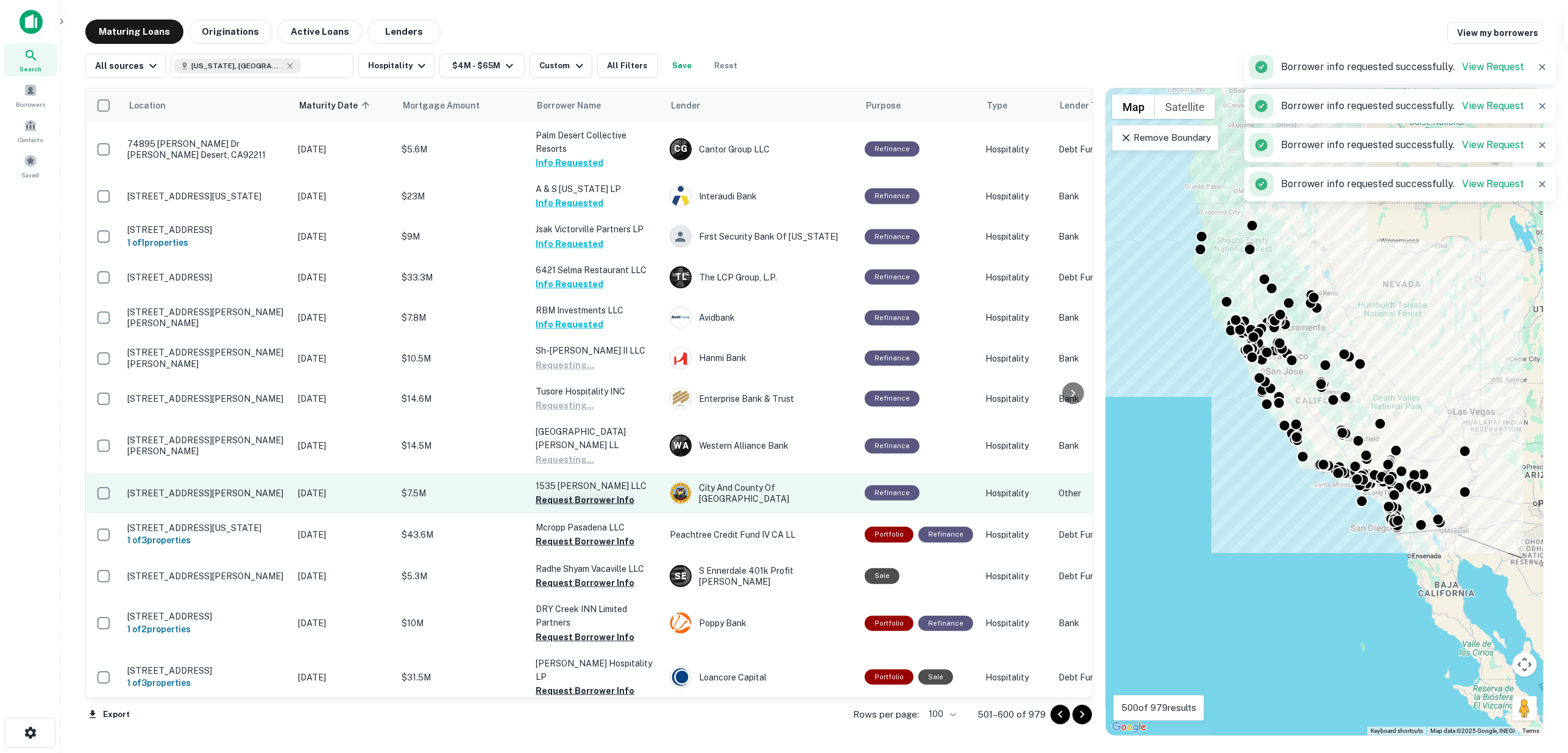
click at [573, 493] on button "Request Borrower Info" at bounding box center [585, 500] width 99 height 15
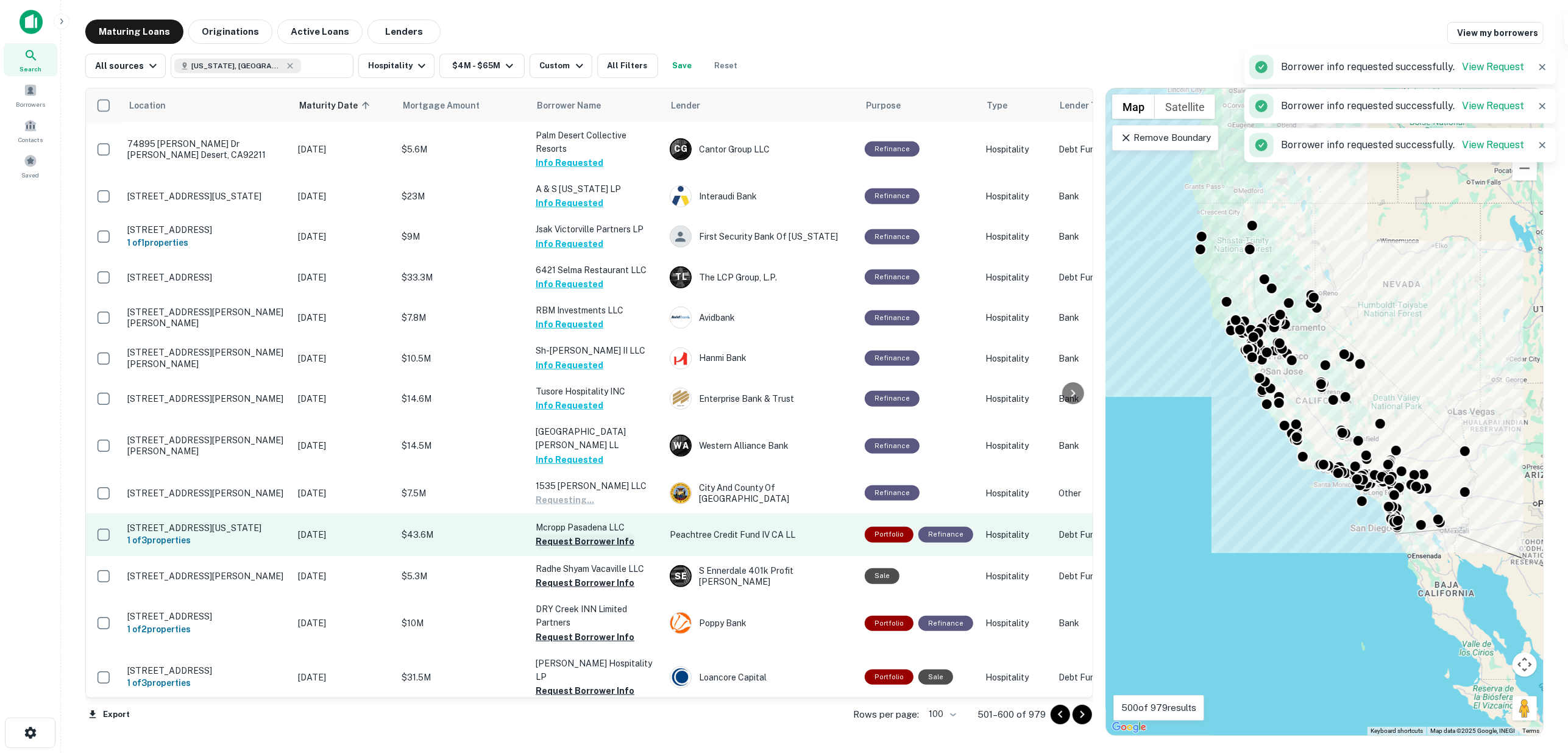
click at [569, 534] on button "Request Borrower Info" at bounding box center [585, 541] width 99 height 15
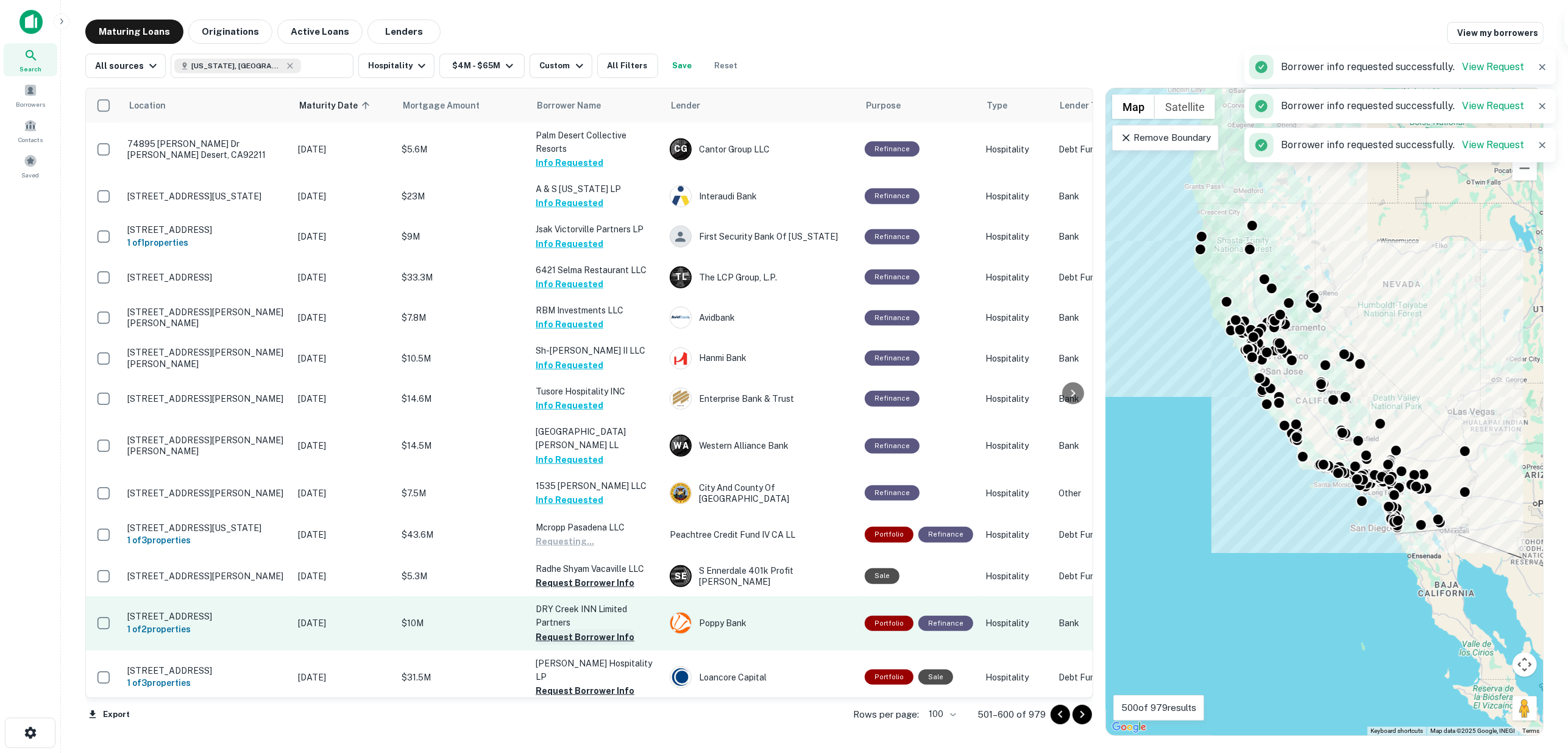
click at [577, 575] on button "Request Borrower Info" at bounding box center [585, 582] width 99 height 15
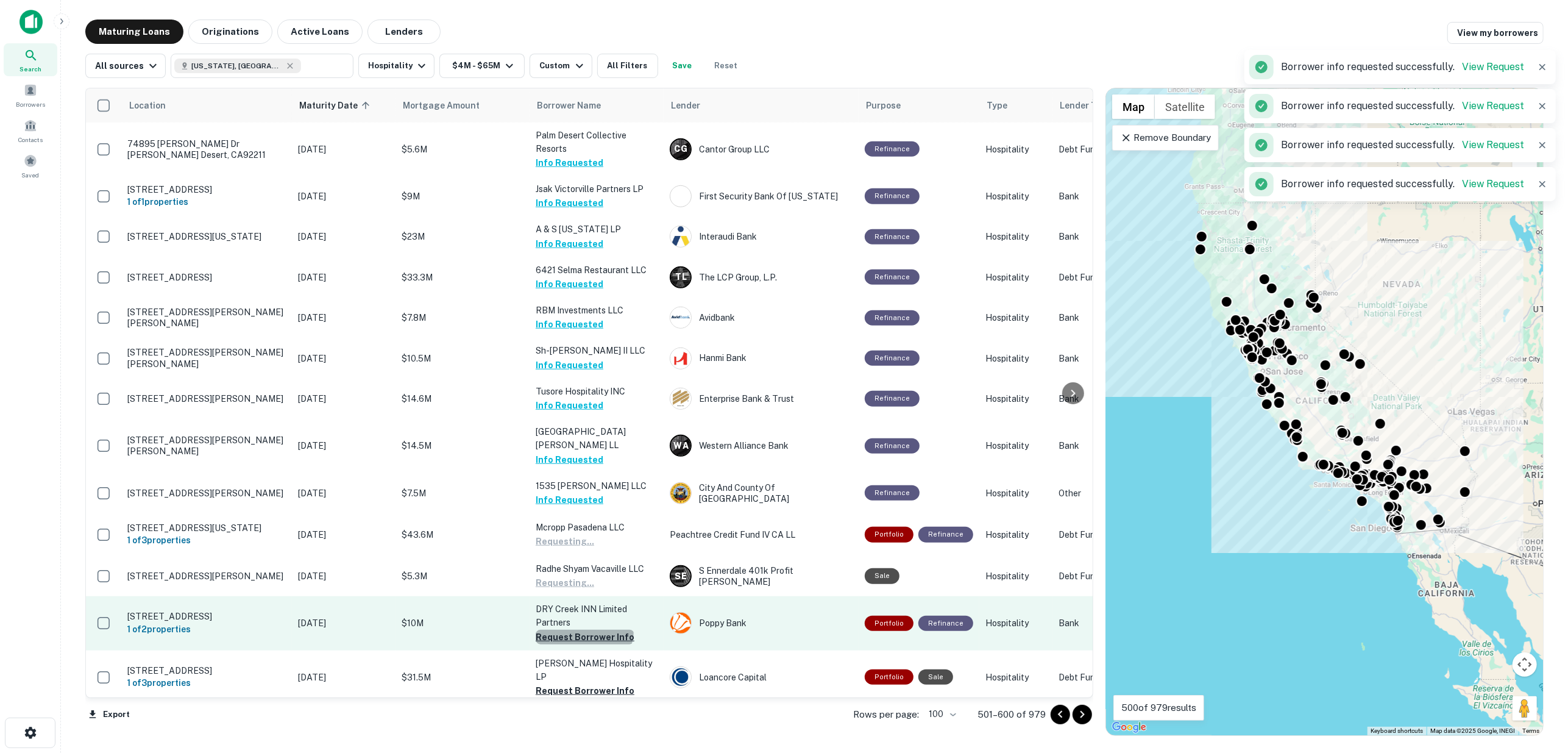
click at [583, 629] on button "Request Borrower Info" at bounding box center [585, 636] width 99 height 15
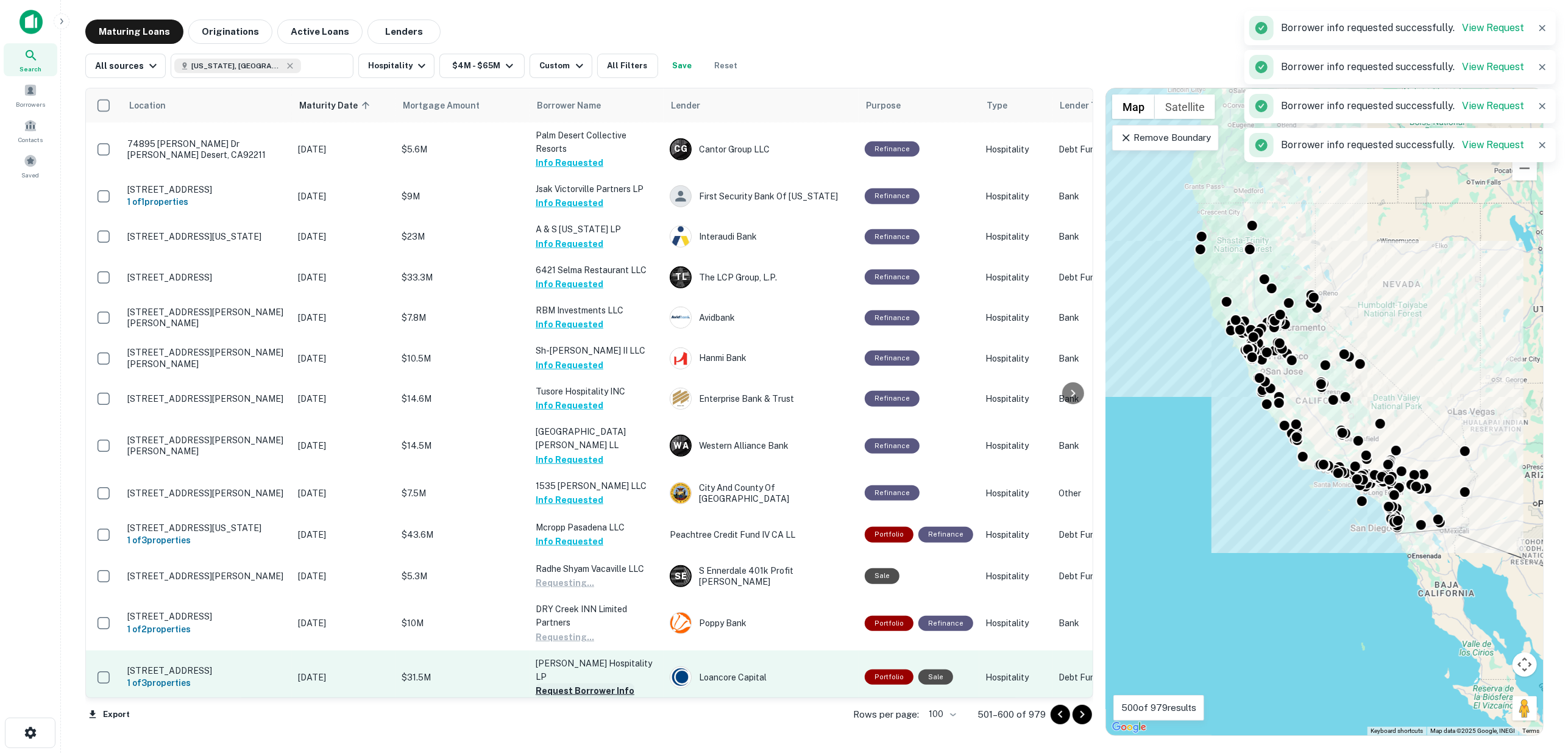
click at [589, 683] on button "Request Borrower Info" at bounding box center [585, 690] width 99 height 15
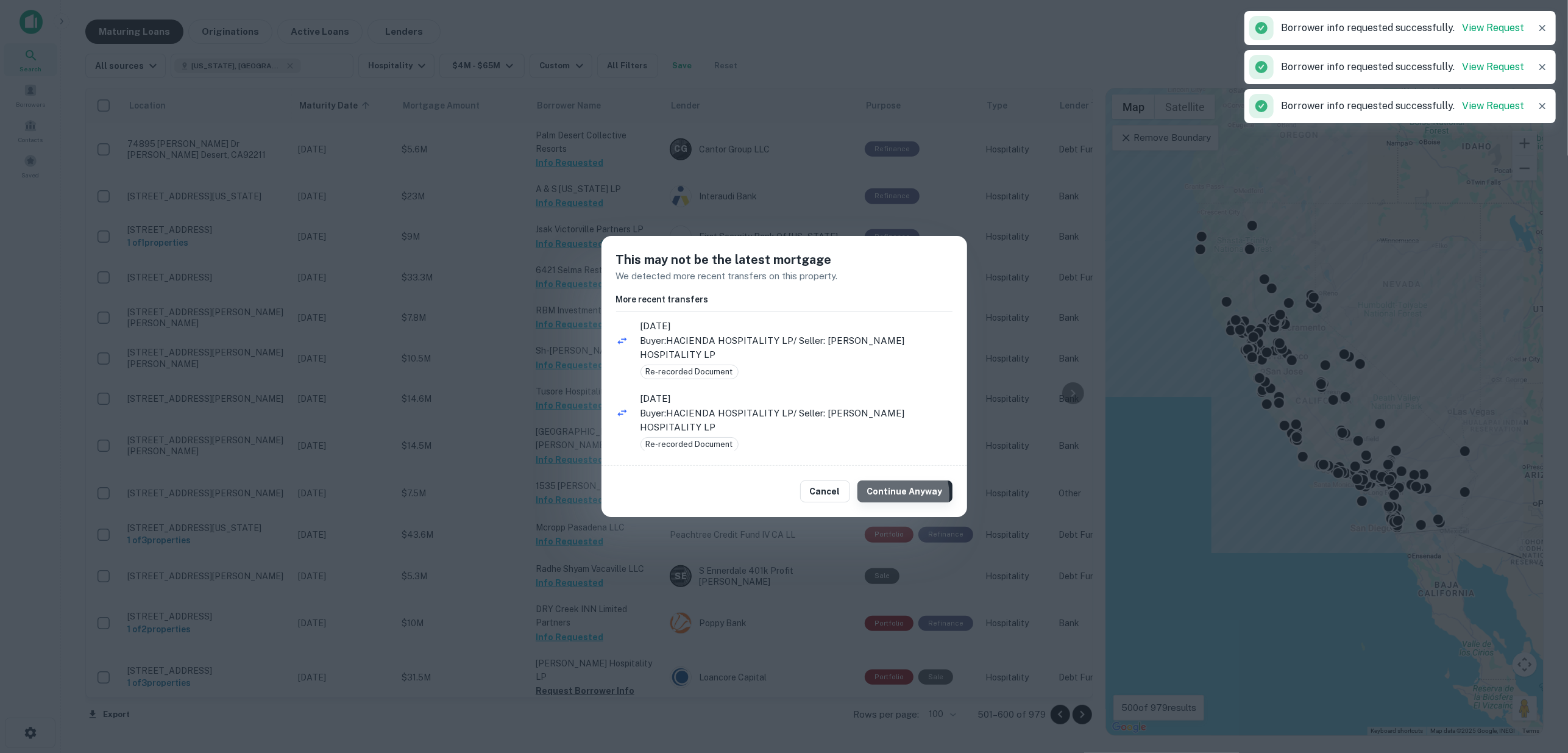
click at [884, 495] on button "Continue Anyway" at bounding box center [905, 491] width 95 height 22
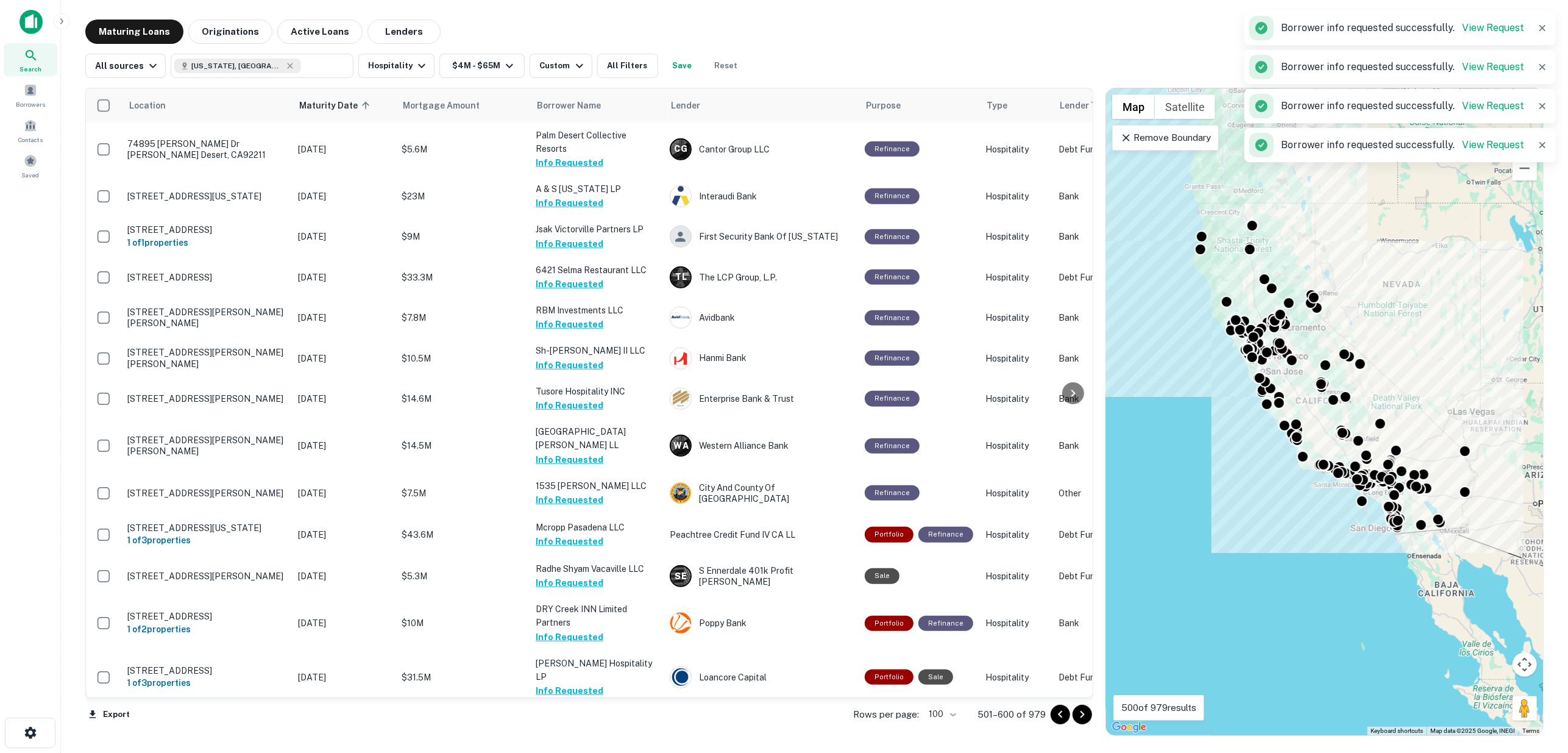
scroll to position [1083, 0]
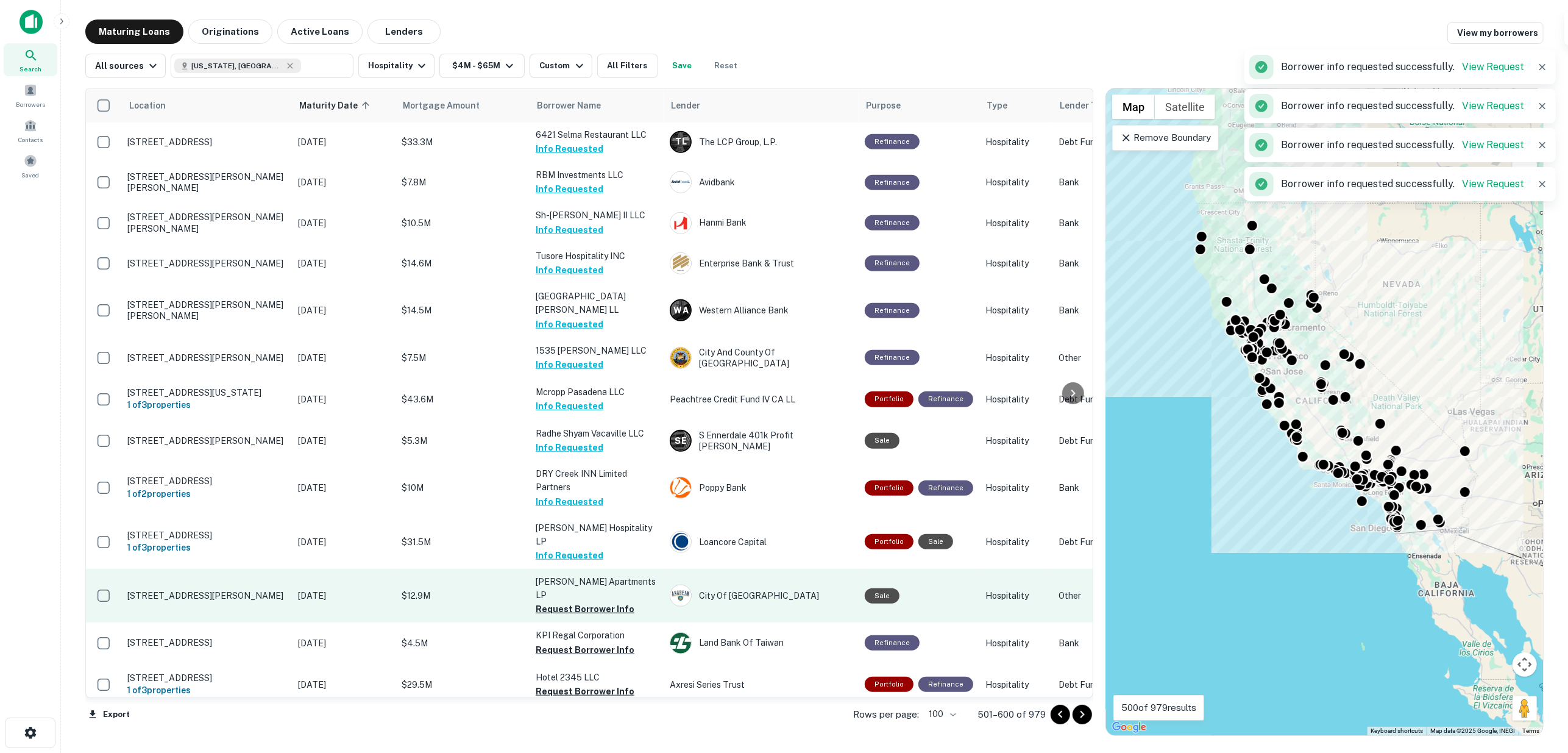
click at [569, 602] on button "Request Borrower Info" at bounding box center [585, 609] width 99 height 15
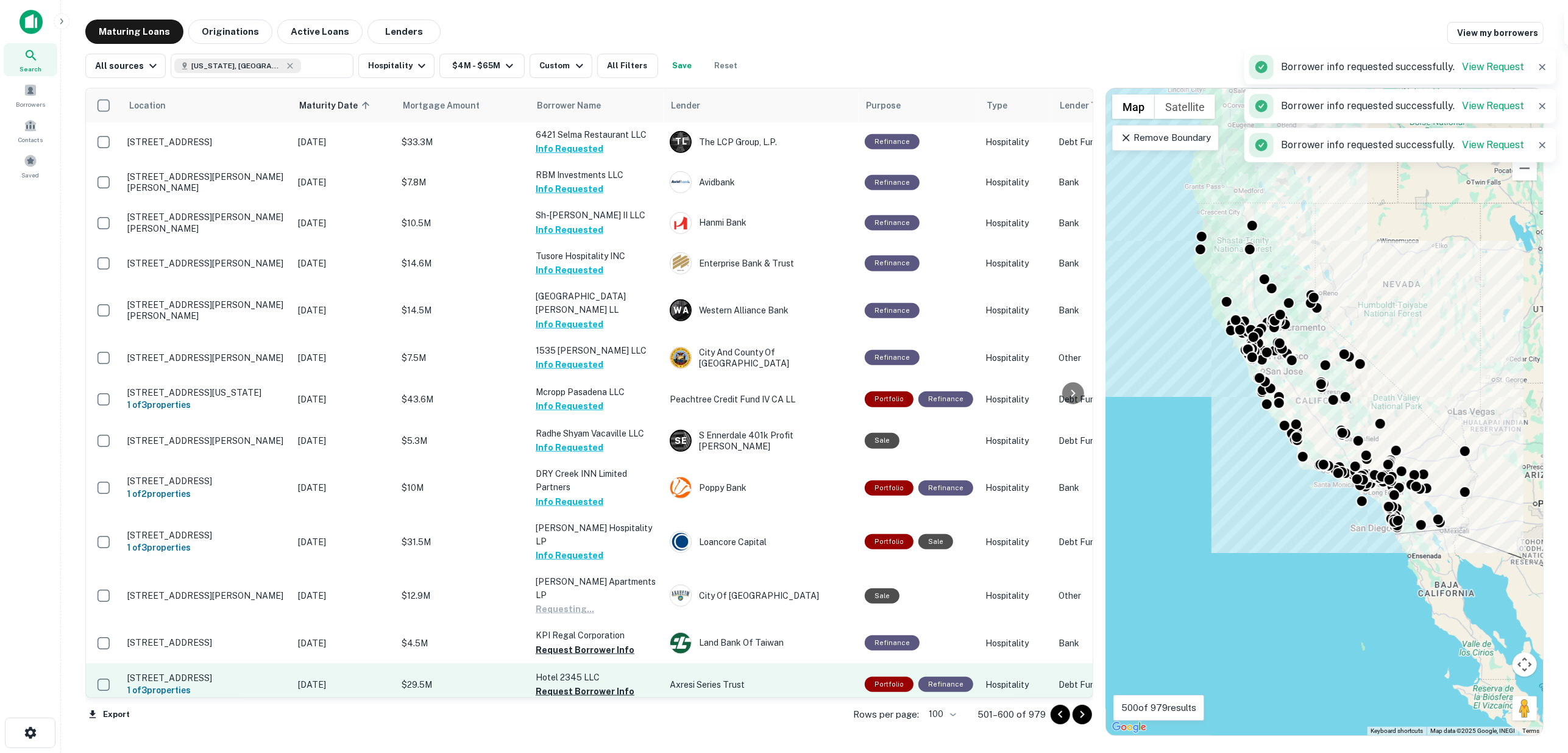
drag, startPoint x: 577, startPoint y: 571, endPoint x: 582, endPoint y: 598, distance: 27.5
click at [577, 642] on button "Request Borrower Info" at bounding box center [585, 649] width 99 height 15
click at [587, 684] on button "Request Borrower Info" at bounding box center [585, 691] width 99 height 15
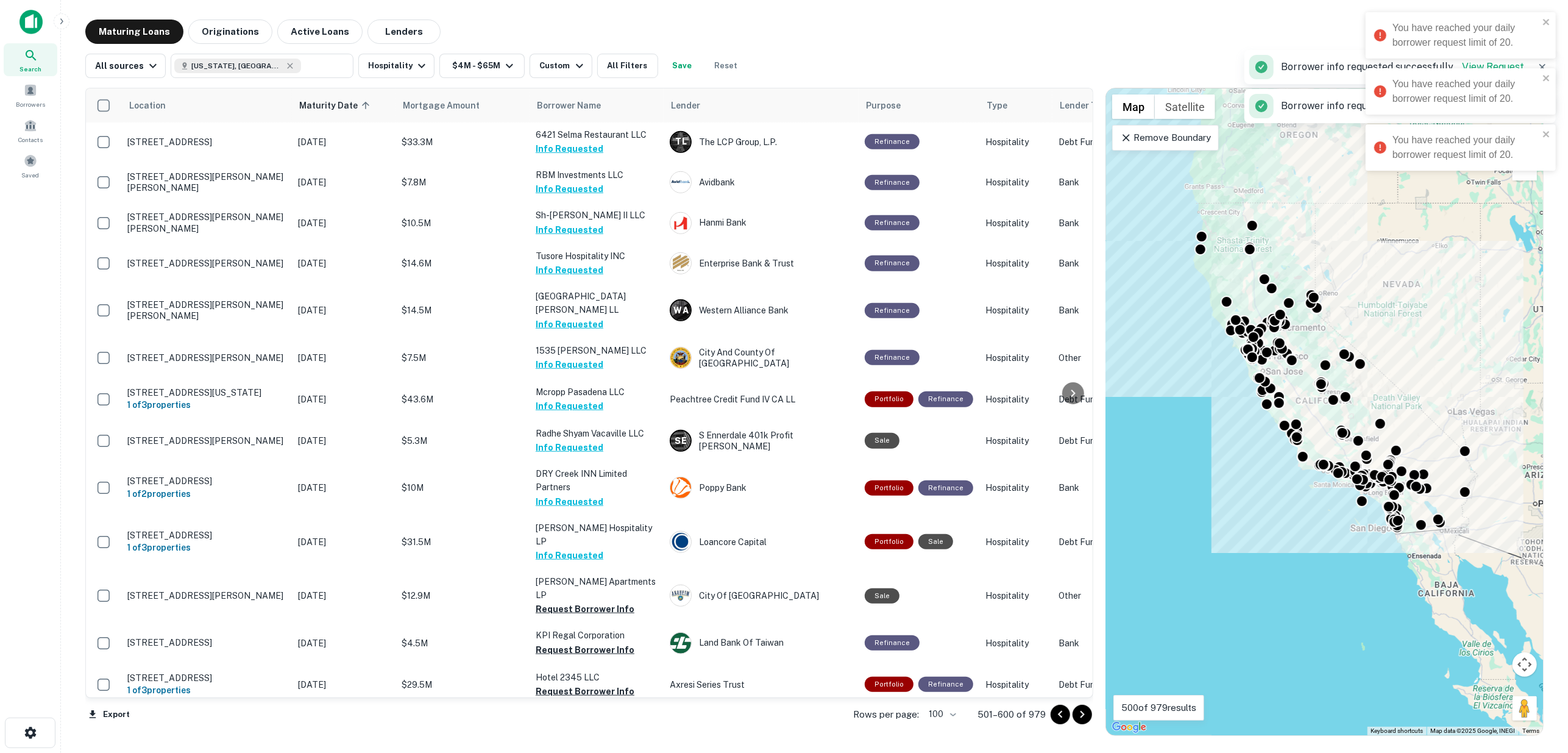
scroll to position [0, 0]
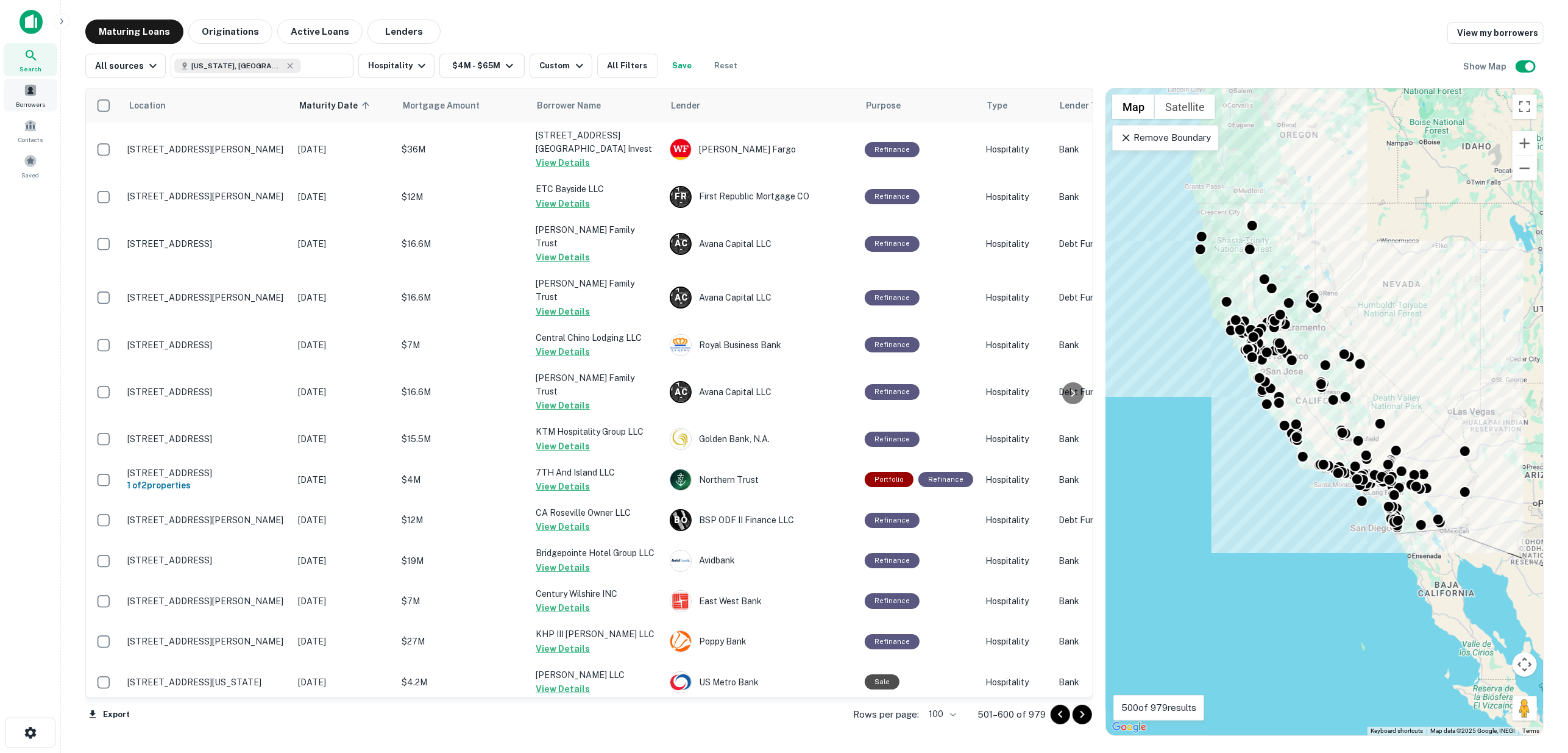
click at [27, 93] on span at bounding box center [30, 91] width 14 height 14
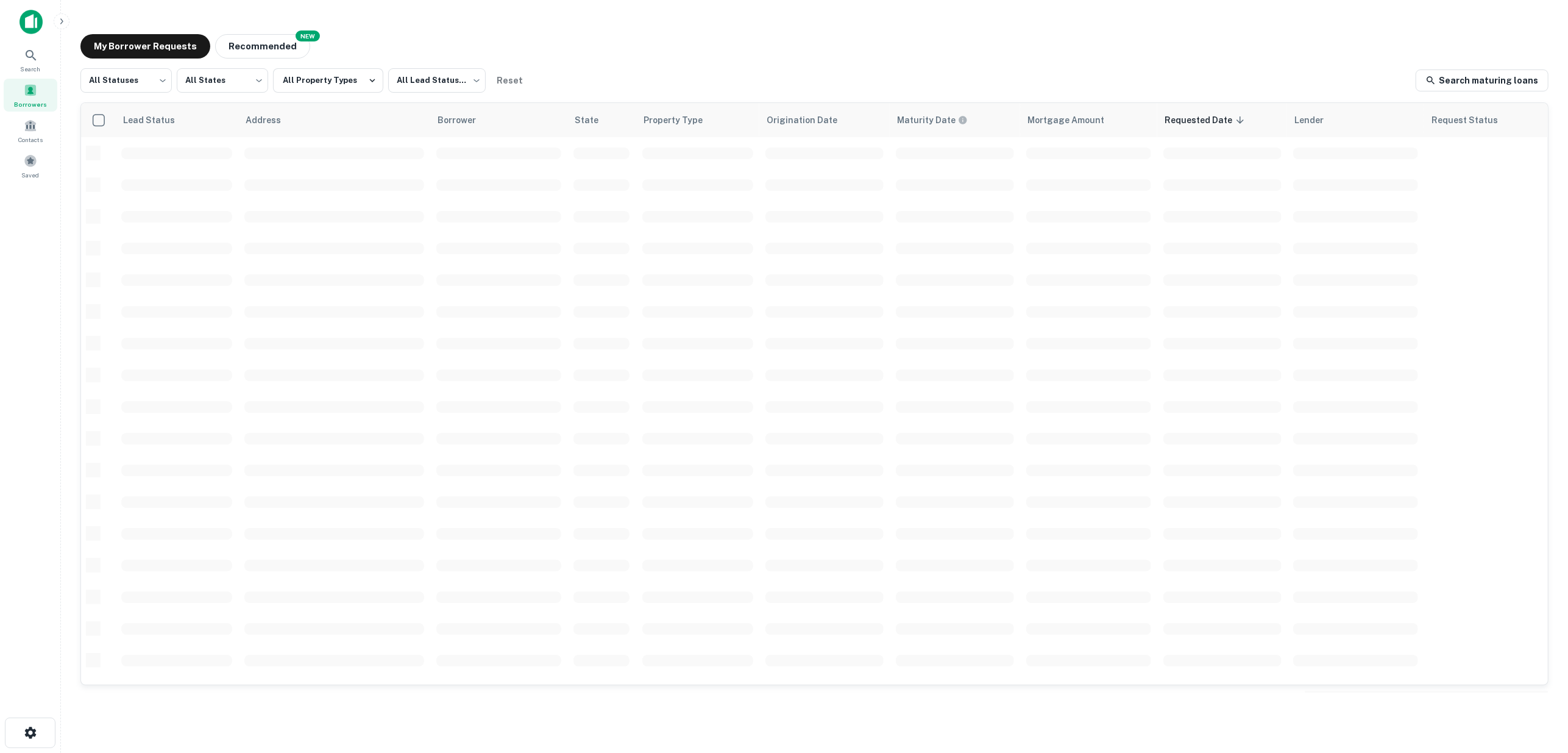
click at [31, 16] on img at bounding box center [31, 22] width 23 height 24
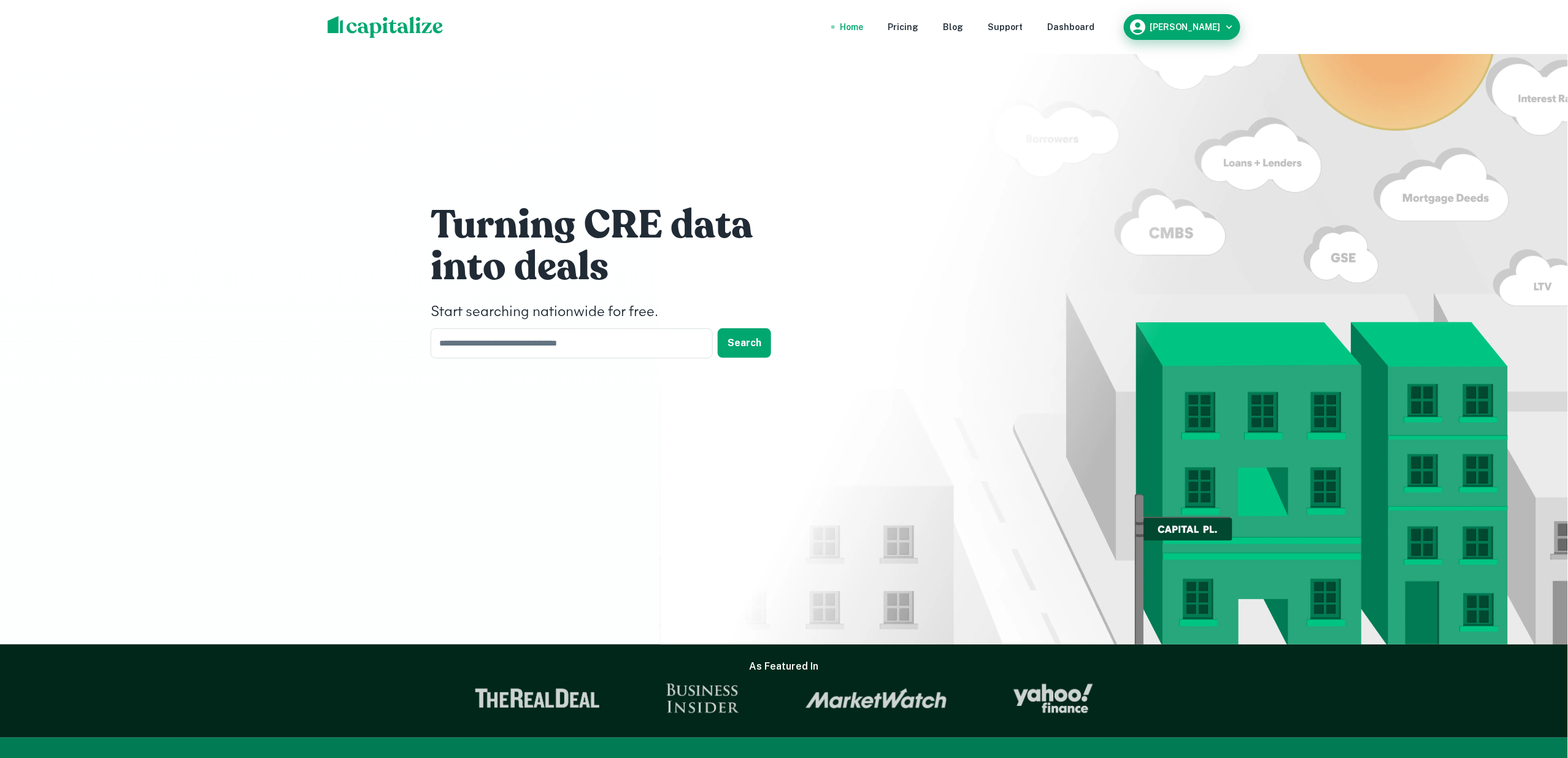
click at [1230, 26] on icon "button" at bounding box center [1230, 27] width 12 height 12
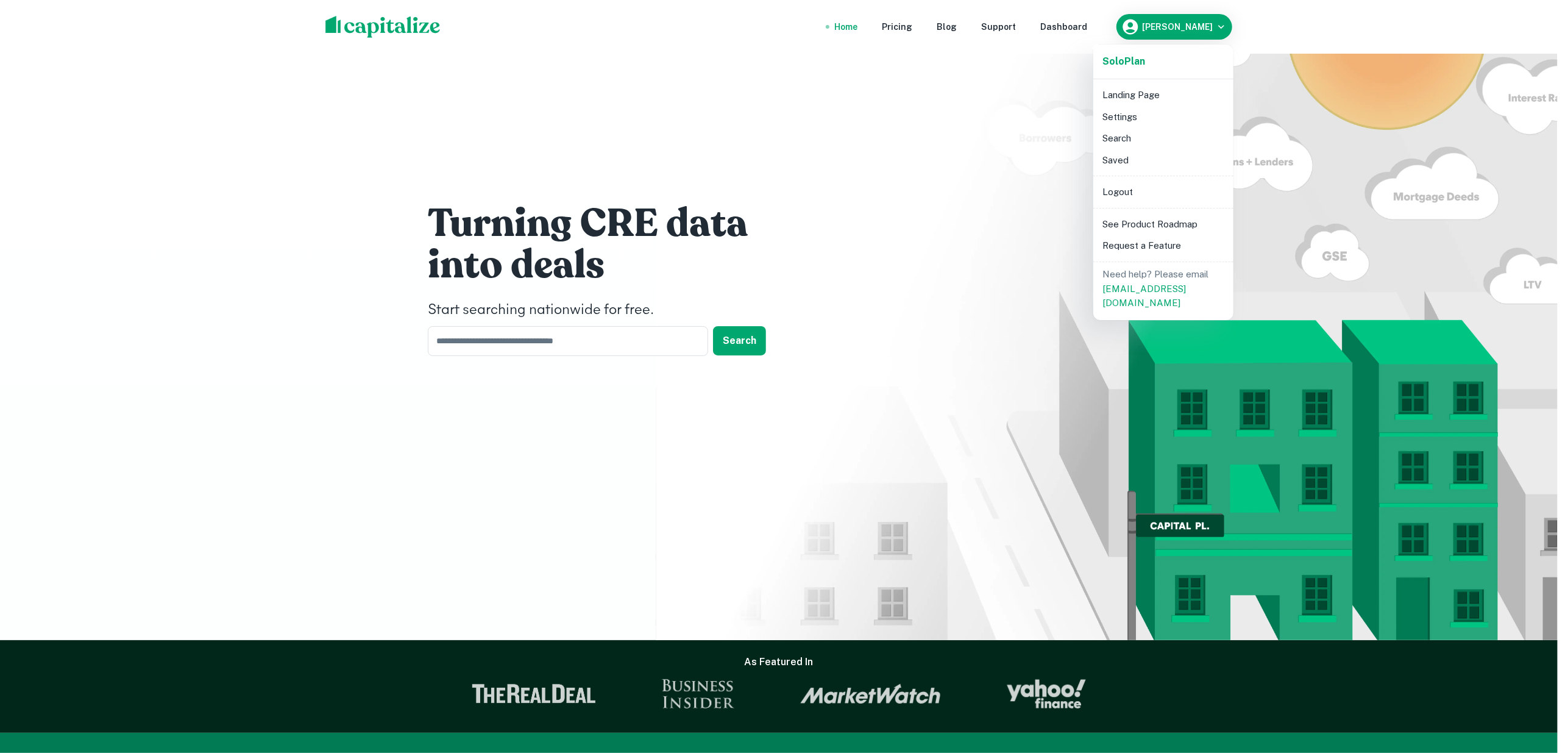
click at [1135, 193] on li "Logout" at bounding box center [1163, 191] width 131 height 22
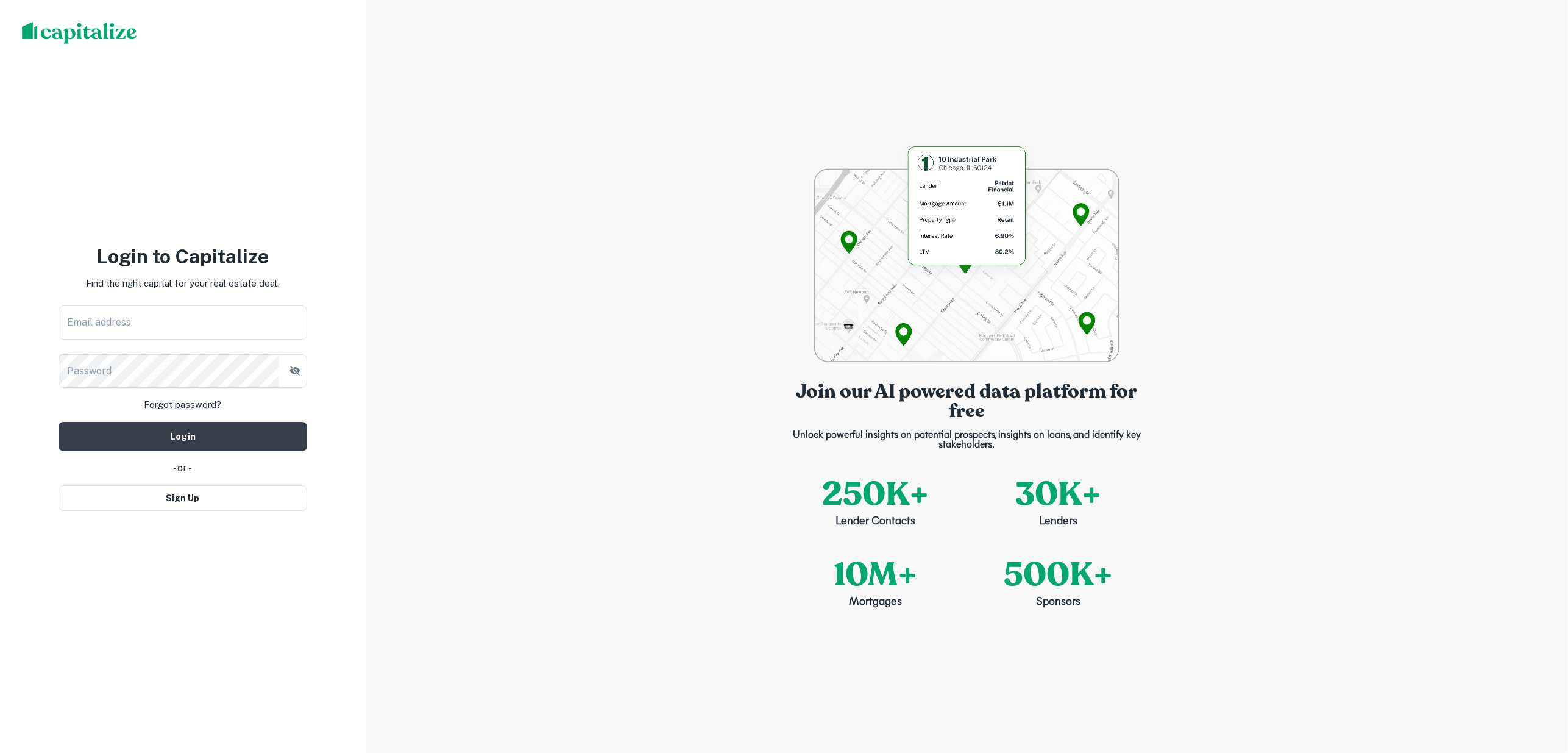
type input "**********"
